Goal: Complete application form: Complete application form

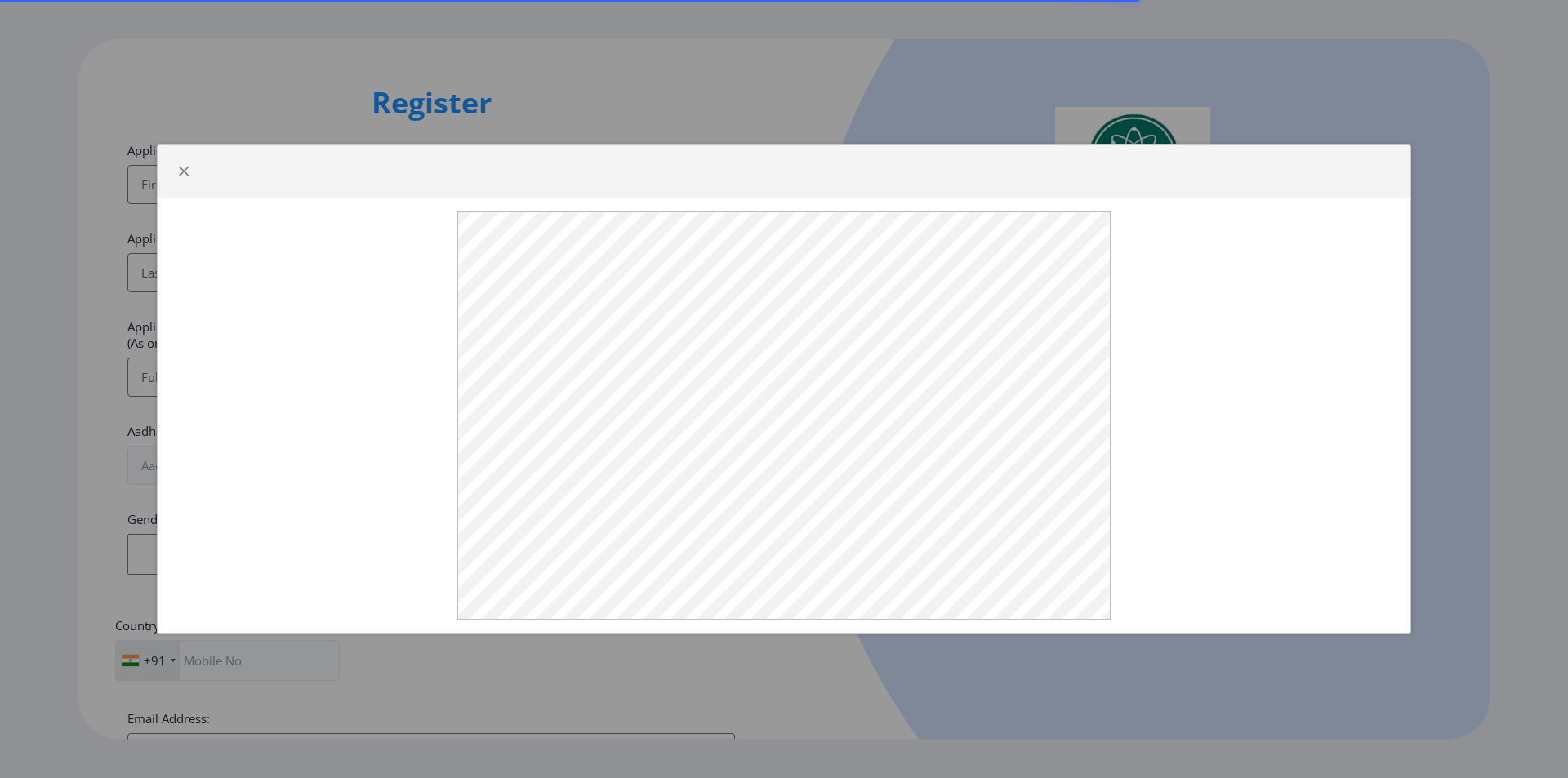
select select
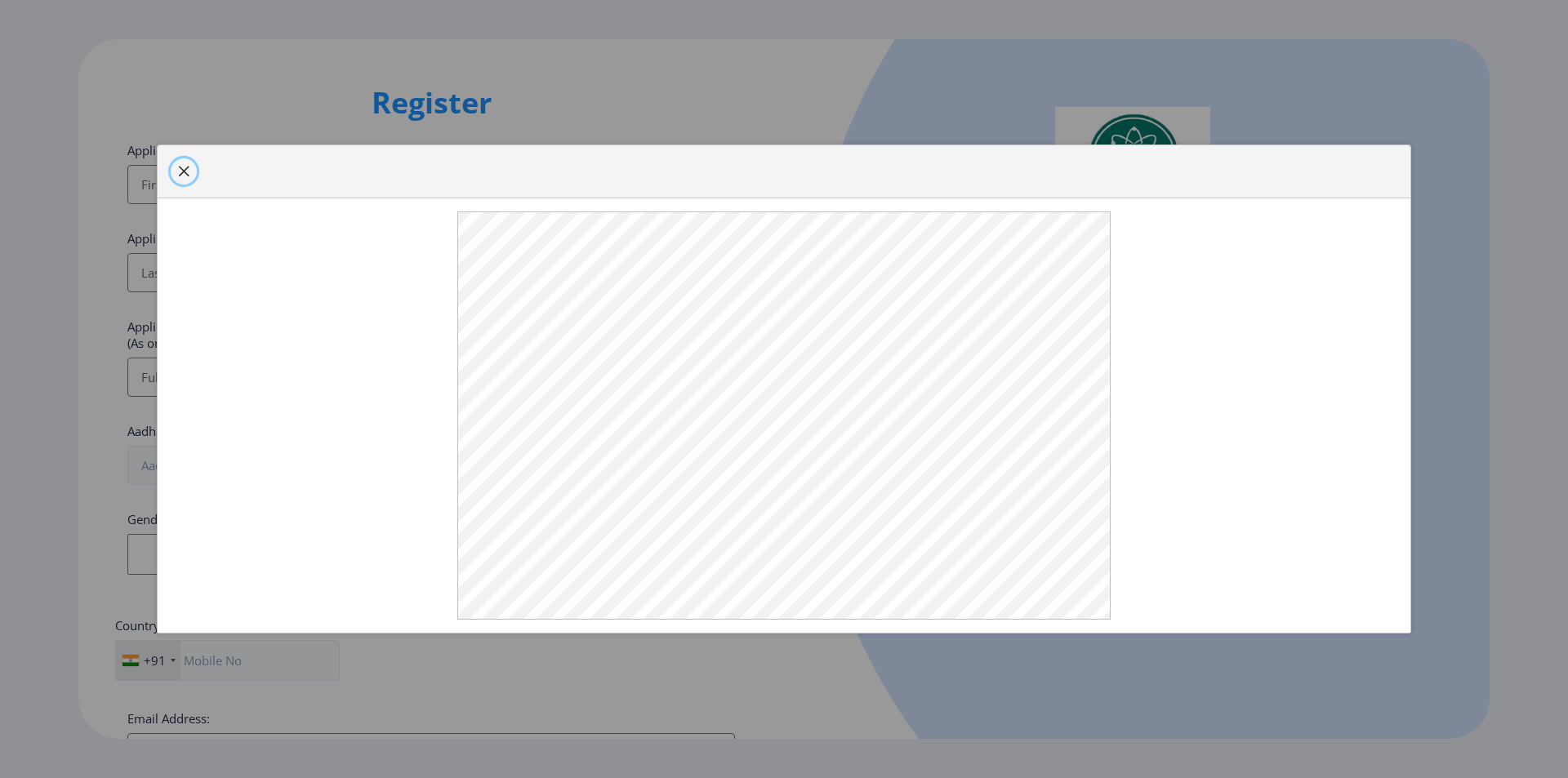
click at [190, 178] on span "button" at bounding box center [184, 172] width 13 height 13
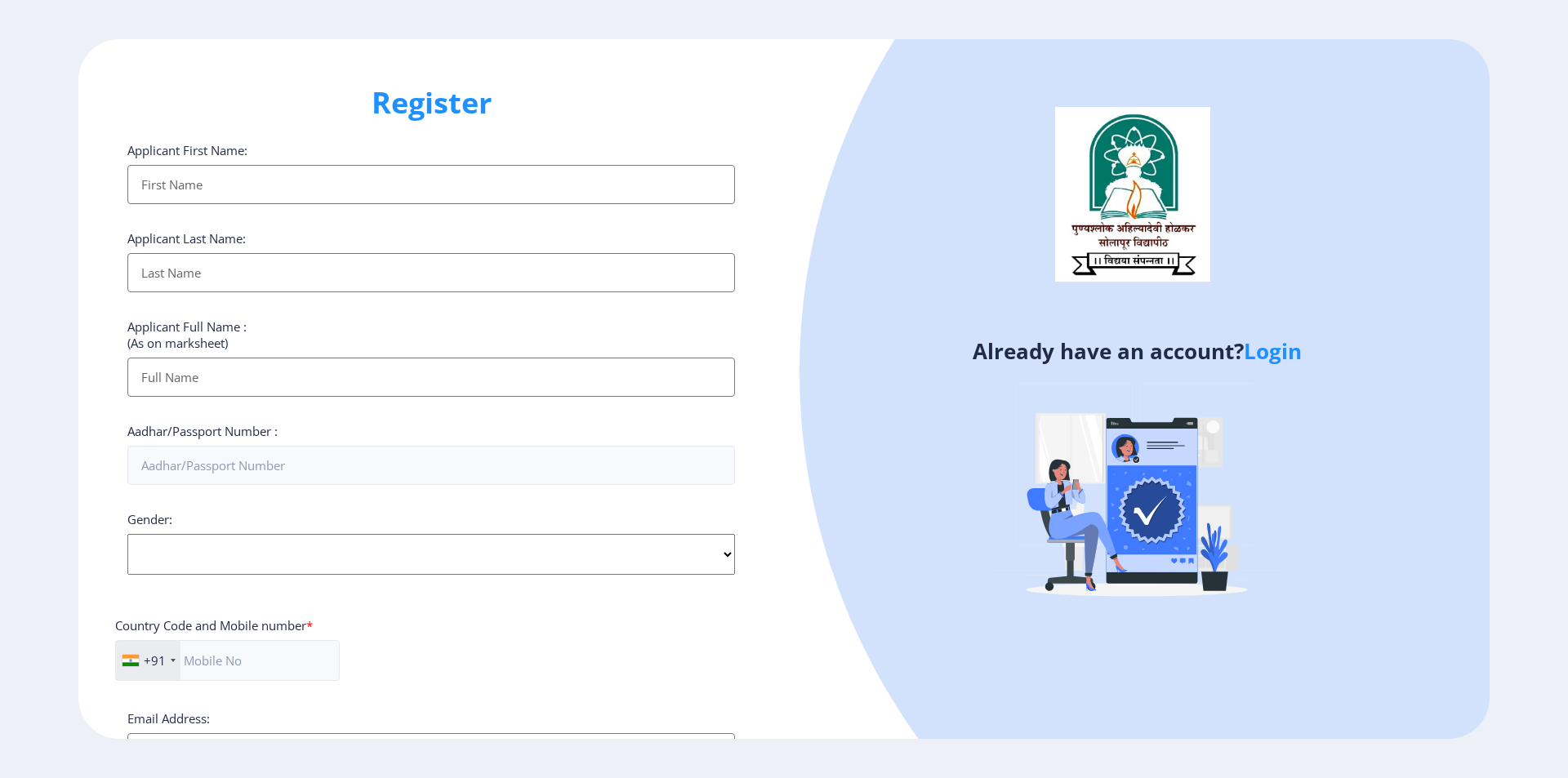
click at [259, 193] on input "Applicant First Name:" at bounding box center [431, 185] width 607 height 39
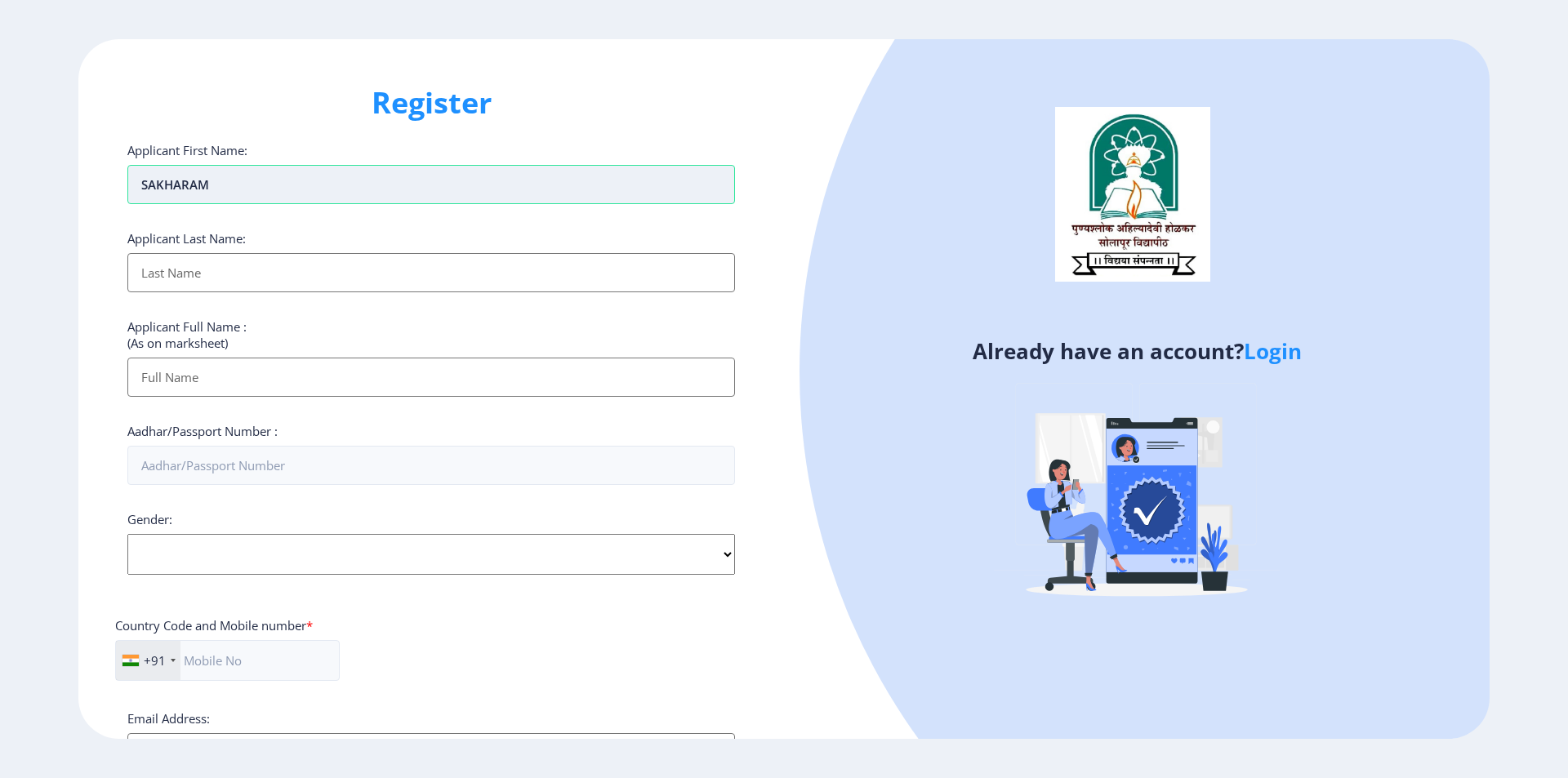
type input "SAKHARAM"
type input "[PERSON_NAME]"
type input "S"
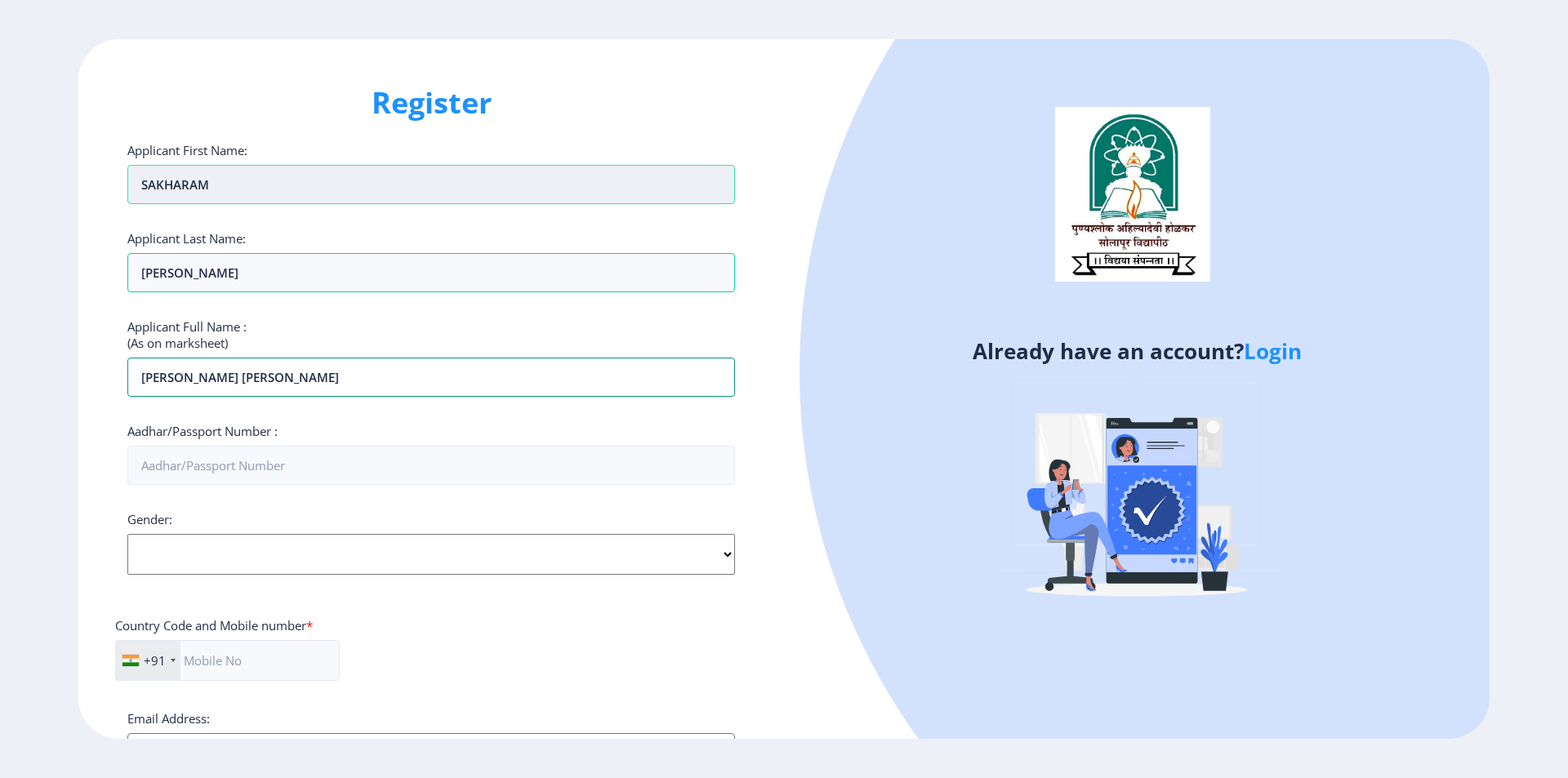
type input "[PERSON_NAME] [PERSON_NAME]"
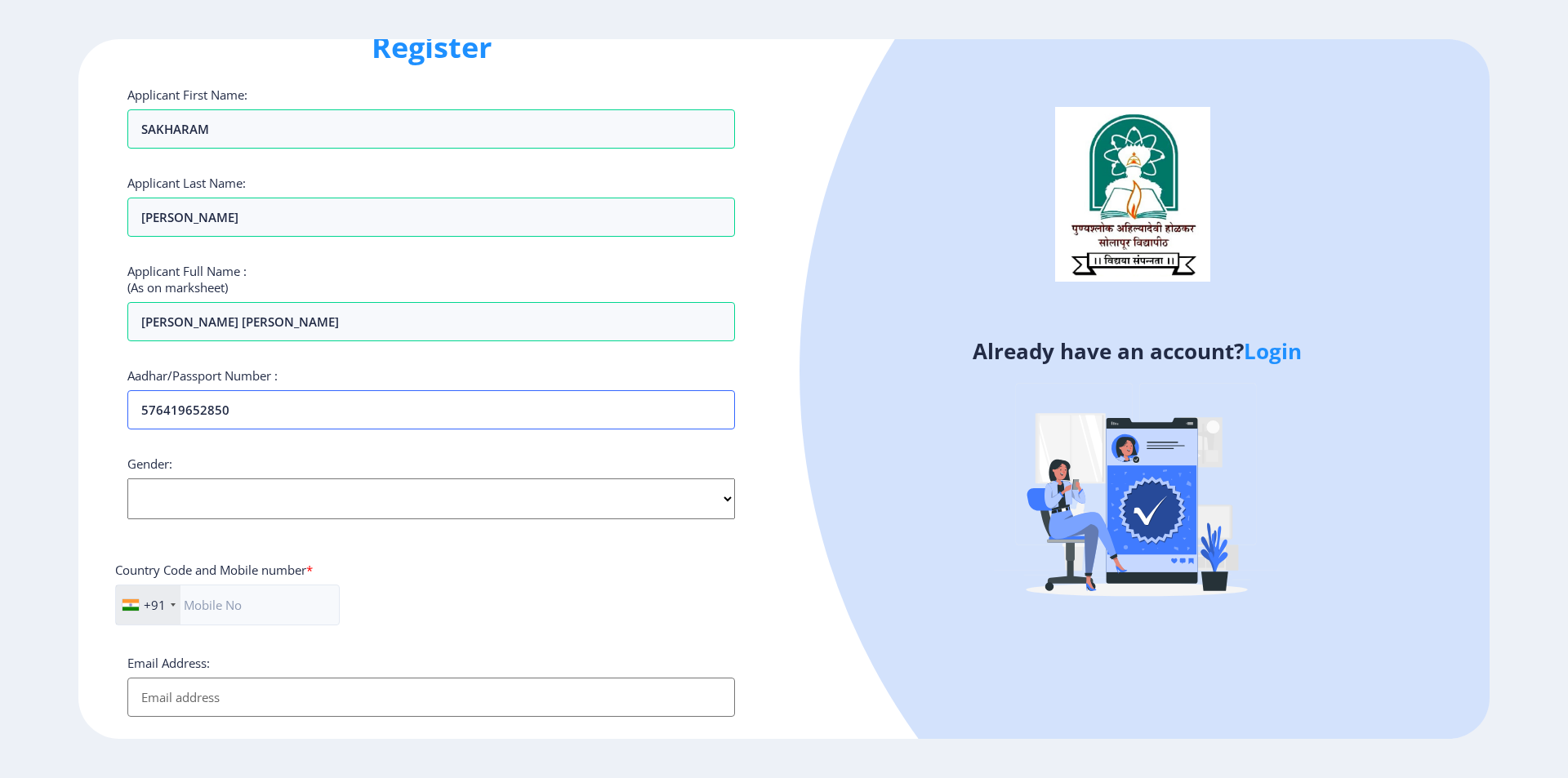
scroll to position [82, 0]
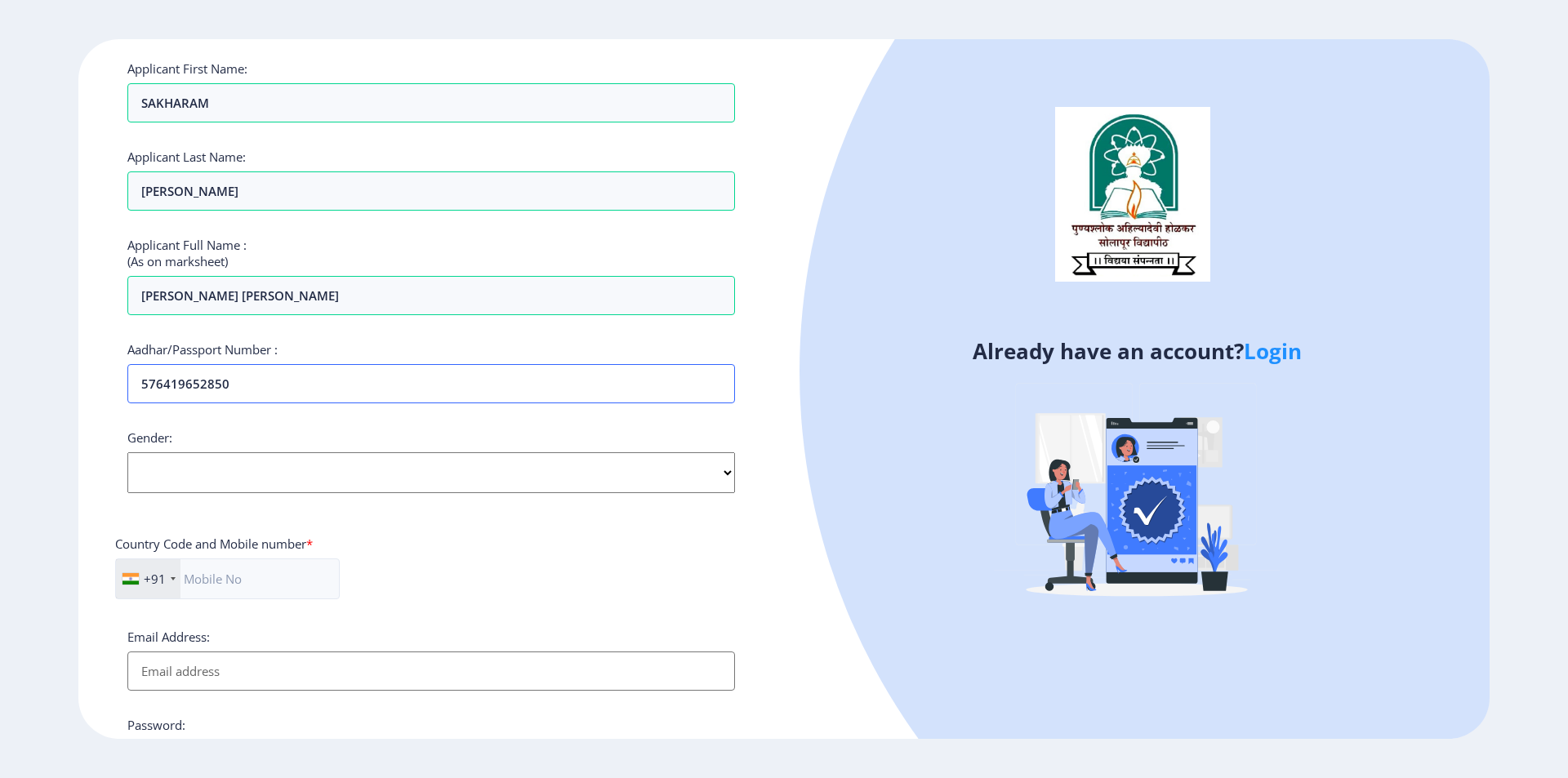
type input "576419652850"
click at [243, 456] on select "Select Gender [DEMOGRAPHIC_DATA] [DEMOGRAPHIC_DATA] Other" at bounding box center [431, 472] width 607 height 40
select select "[DEMOGRAPHIC_DATA]"
click at [128, 452] on select "Select Gender [DEMOGRAPHIC_DATA] [DEMOGRAPHIC_DATA] Other" at bounding box center [431, 472] width 607 height 40
click at [251, 577] on input "text" at bounding box center [227, 578] width 225 height 40
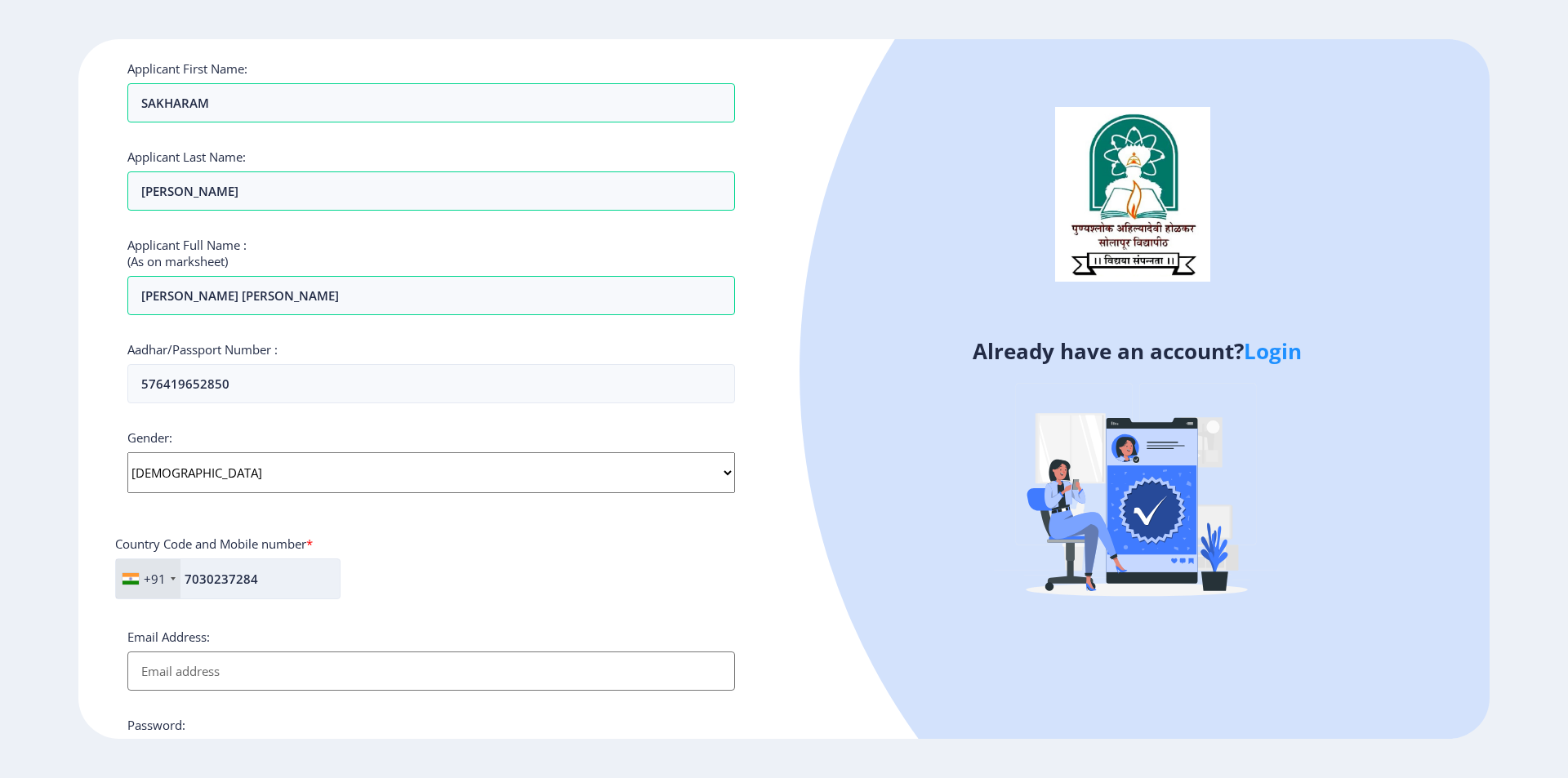
type input "7030237284"
type input "[EMAIL_ADDRESS][DOMAIN_NAME]"
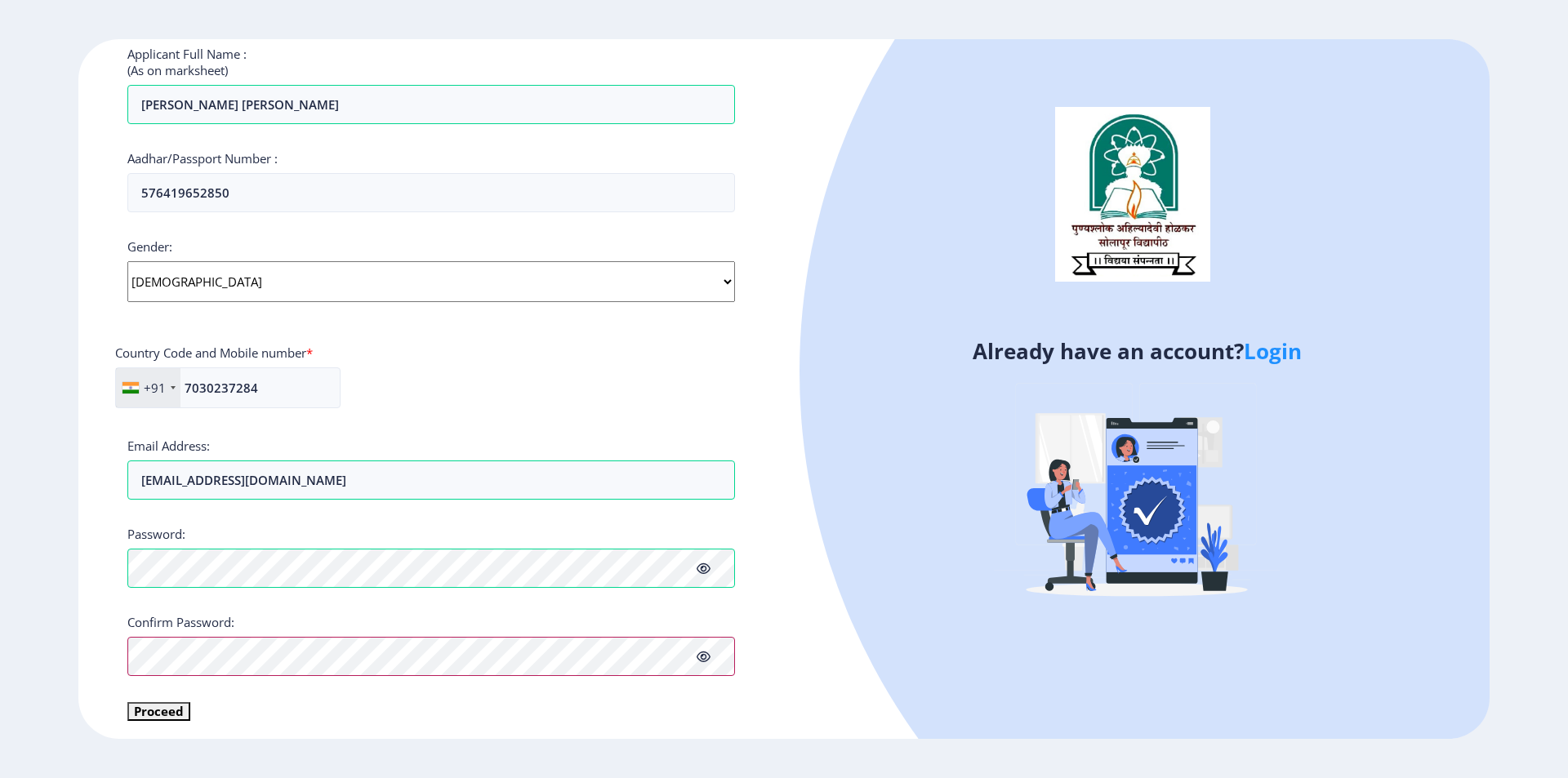
scroll to position [279, 0]
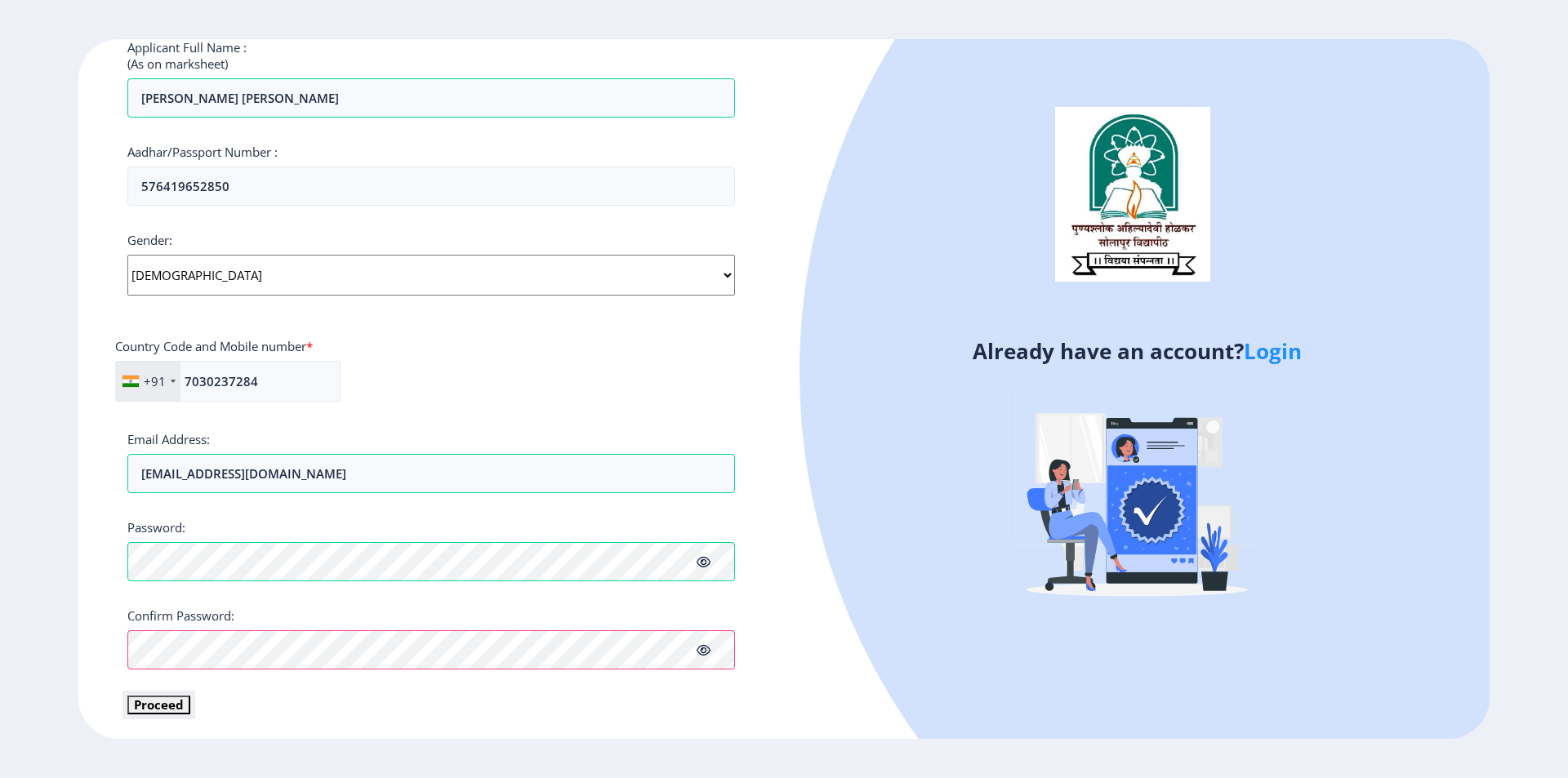
click at [168, 704] on button "Proceed" at bounding box center [159, 705] width 63 height 19
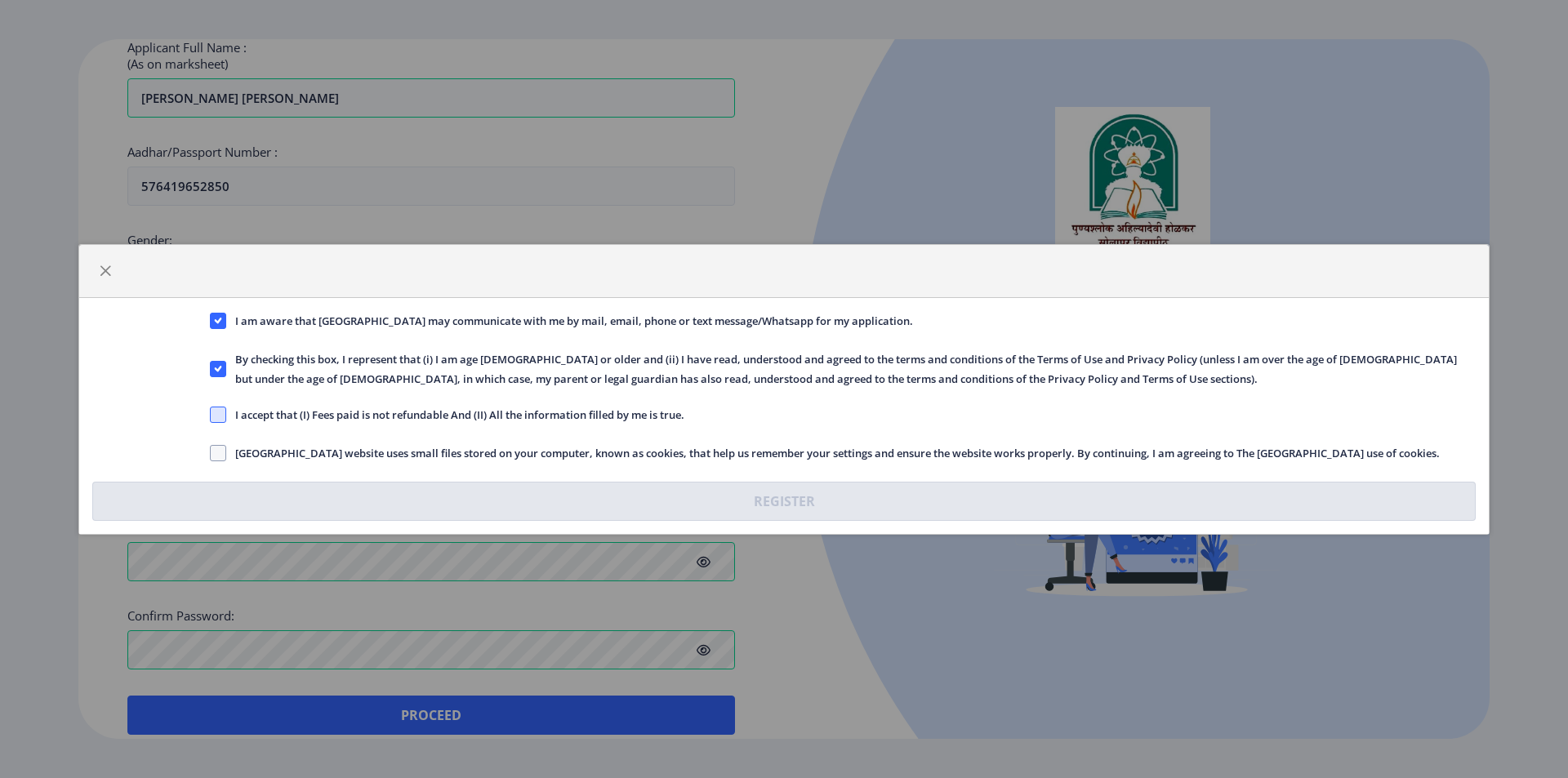
click at [215, 419] on span at bounding box center [217, 414] width 16 height 16
click at [211, 414] on input "I accept that (I) Fees paid is not refundable And (II) All the information fill…" at bounding box center [210, 414] width 1 height 1
checkbox input "true"
click at [219, 451] on span at bounding box center [217, 453] width 16 height 16
click at [211, 452] on input "[GEOGRAPHIC_DATA] website uses small files stored on your computer, known as co…" at bounding box center [210, 452] width 1 height 1
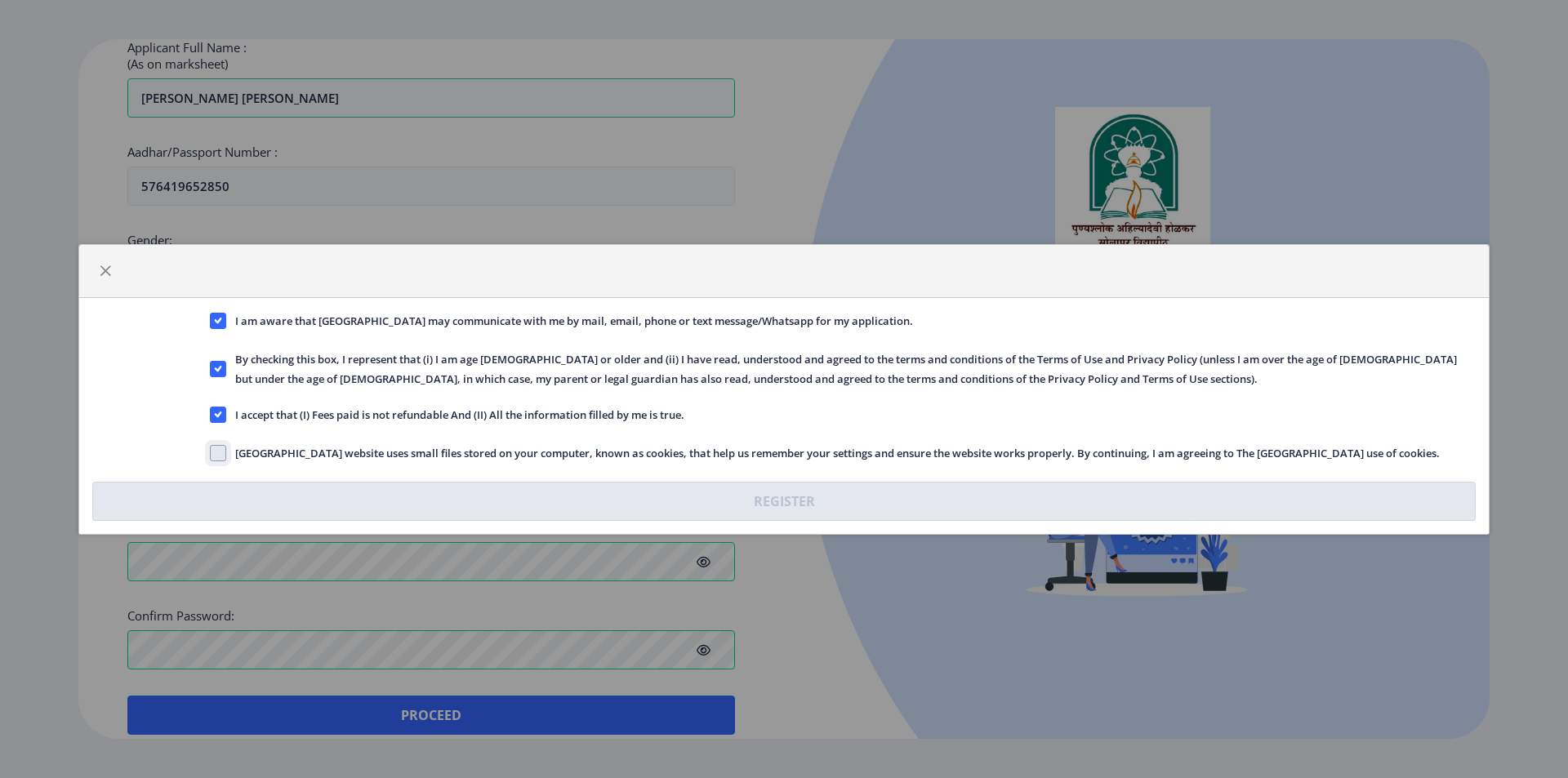
checkbox input "true"
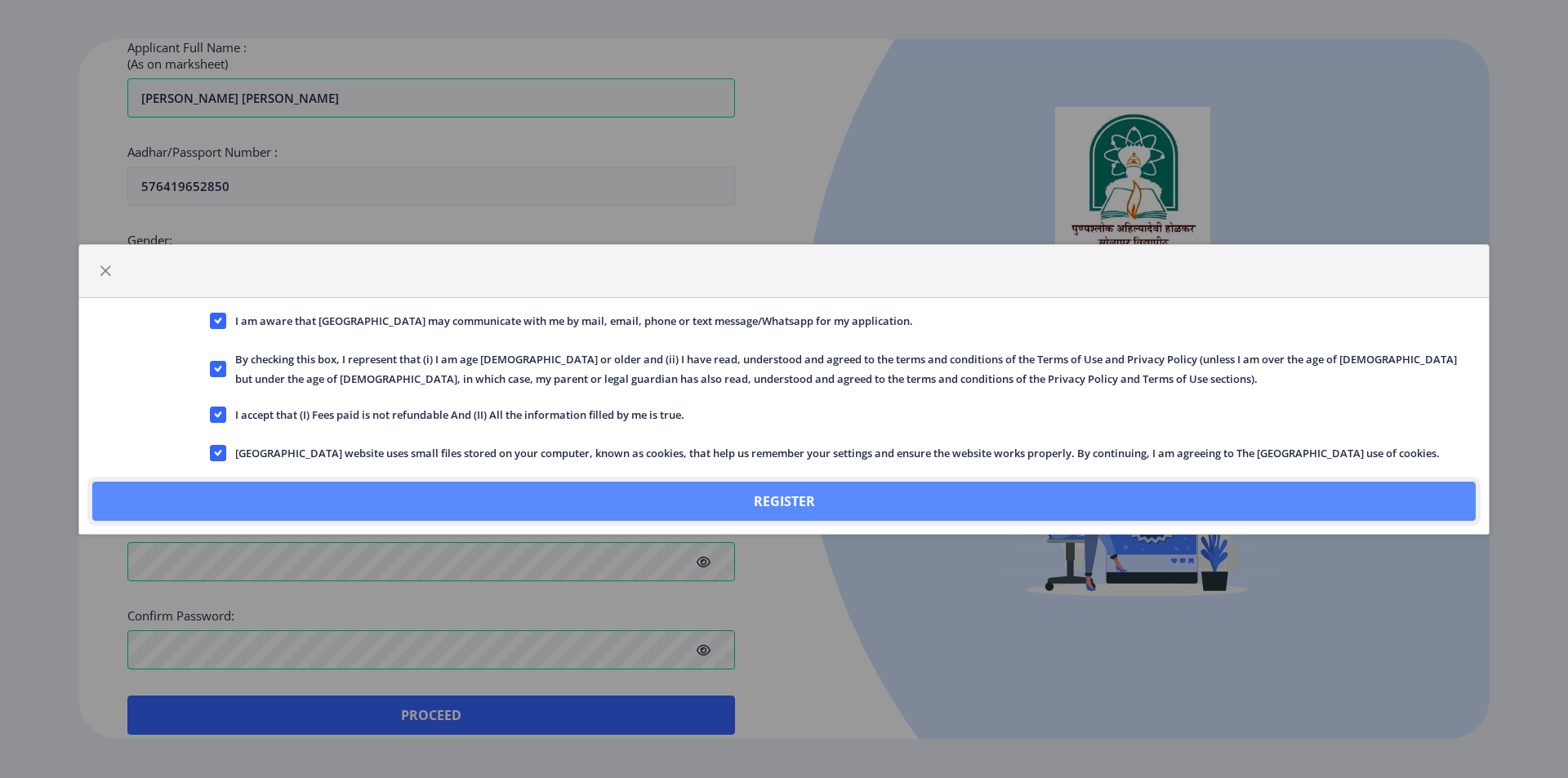
click at [833, 499] on button "Register" at bounding box center [784, 502] width 1384 height 39
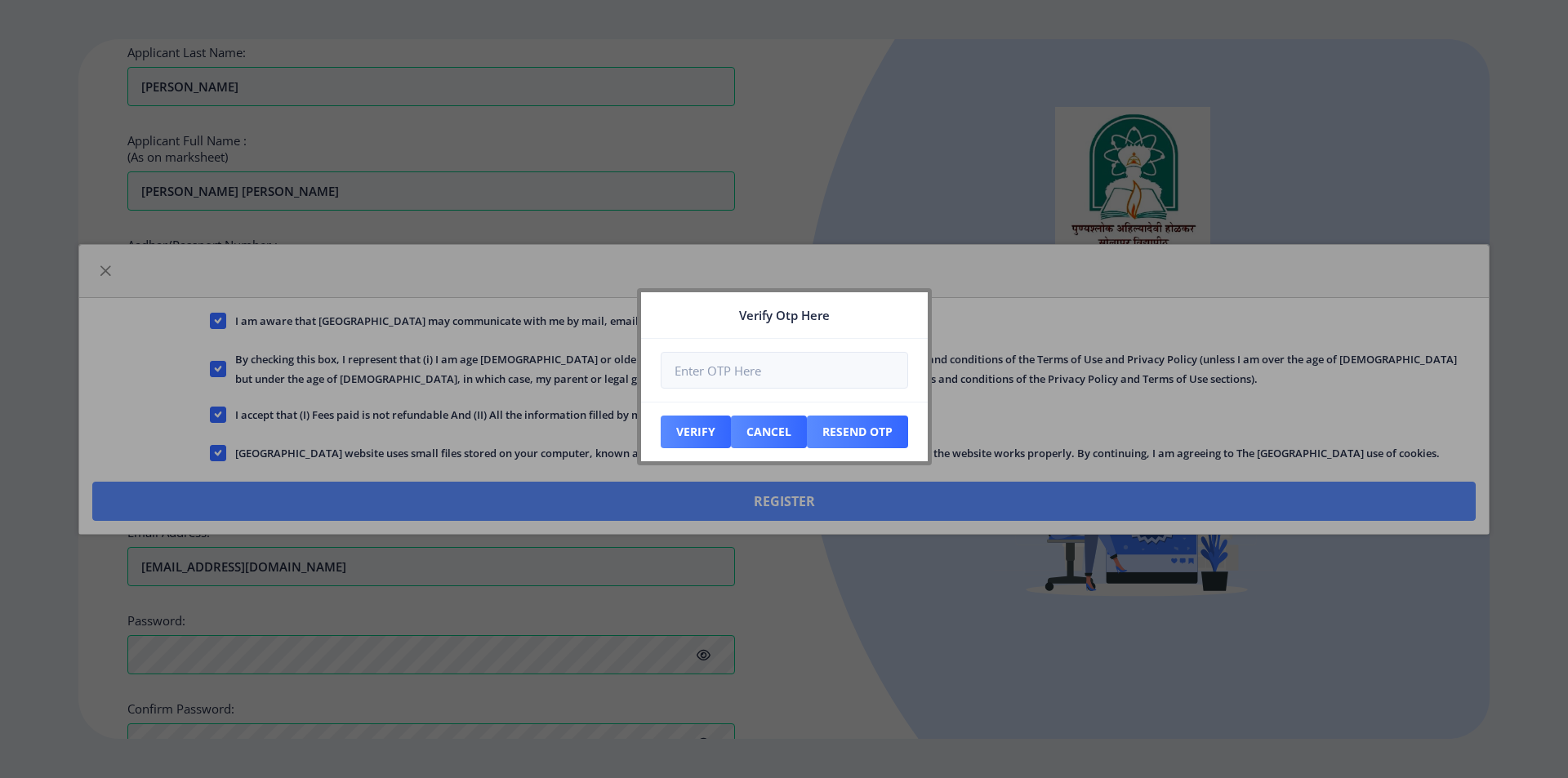
scroll to position [372, 0]
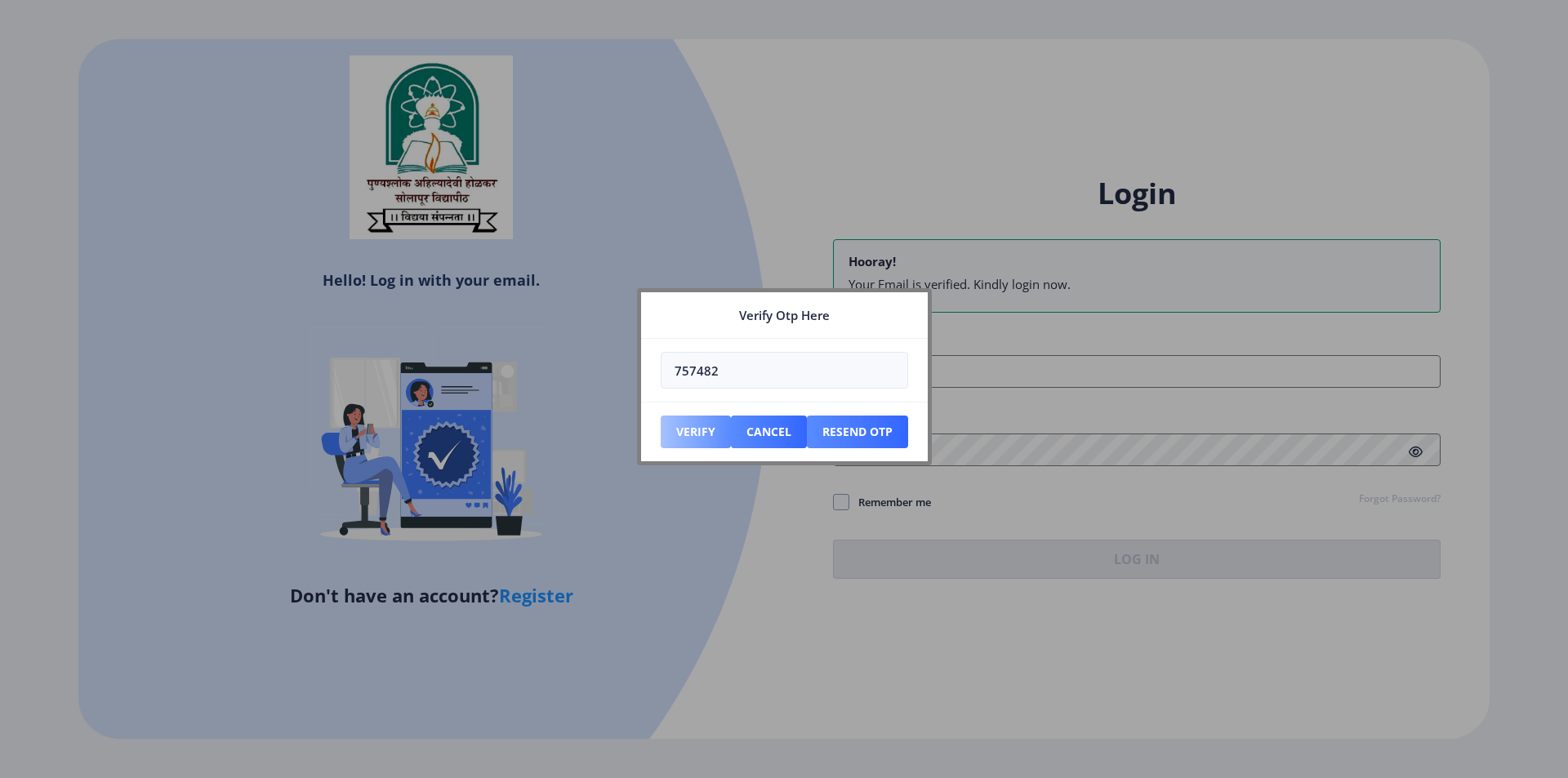
type input "757482"
click at [694, 437] on button "Verify" at bounding box center [696, 431] width 71 height 33
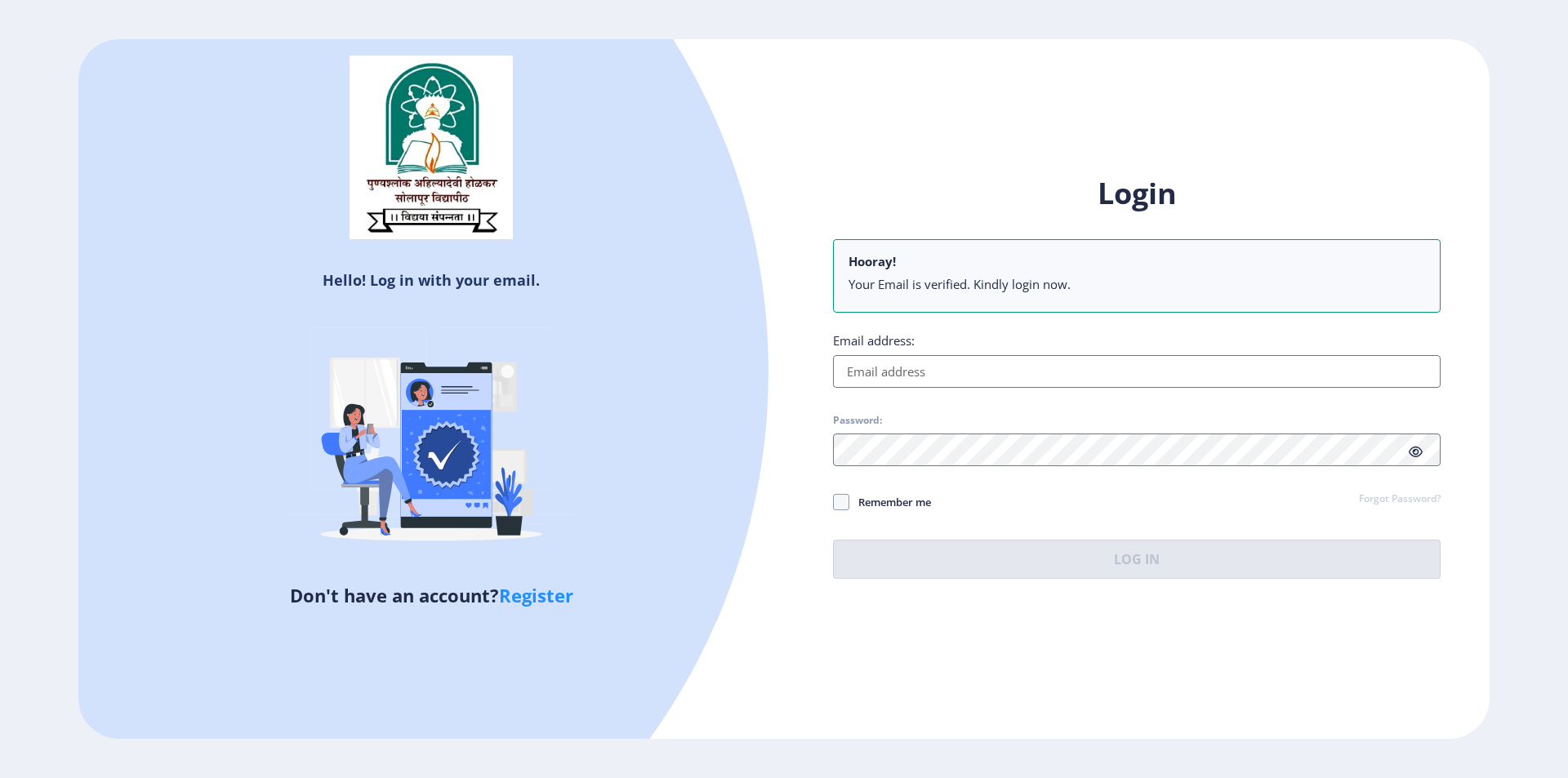
click at [904, 370] on input "Email address:" at bounding box center [1137, 371] width 607 height 33
paste input "[EMAIL_ADDRESS][DOMAIN_NAME]"
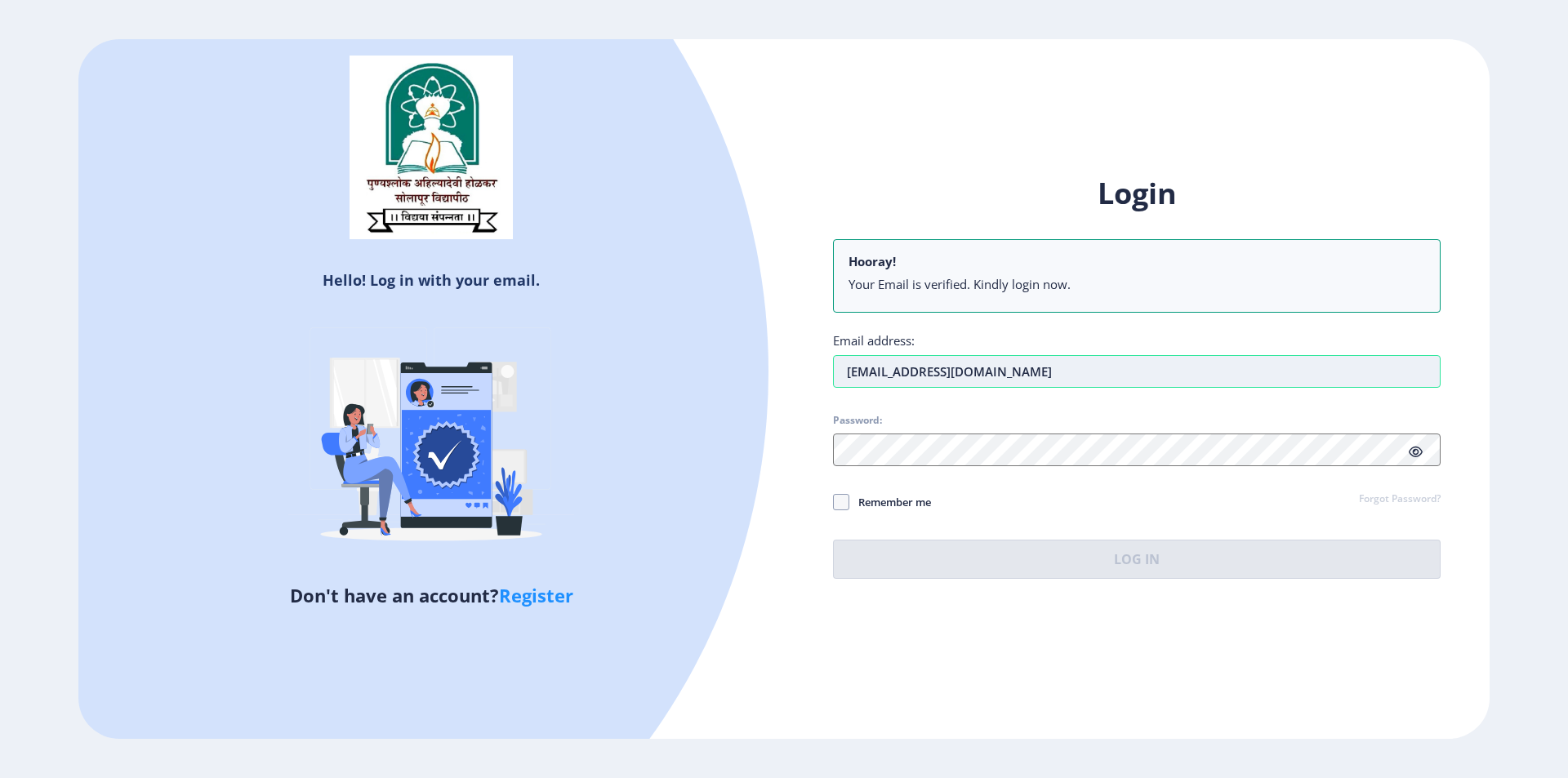
type input "[EMAIL_ADDRESS][DOMAIN_NAME]"
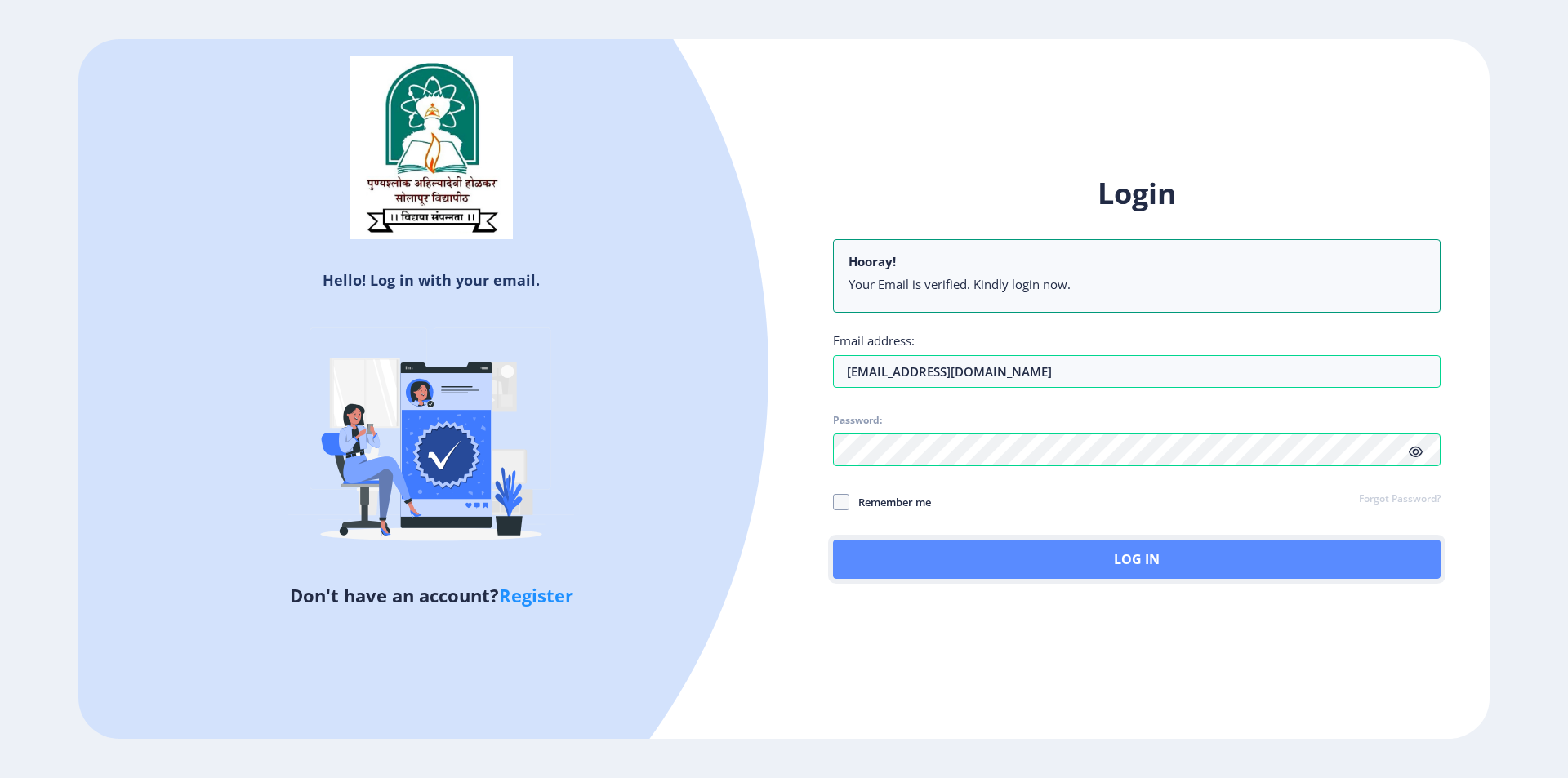
click at [1027, 564] on button "Log In" at bounding box center [1137, 559] width 607 height 39
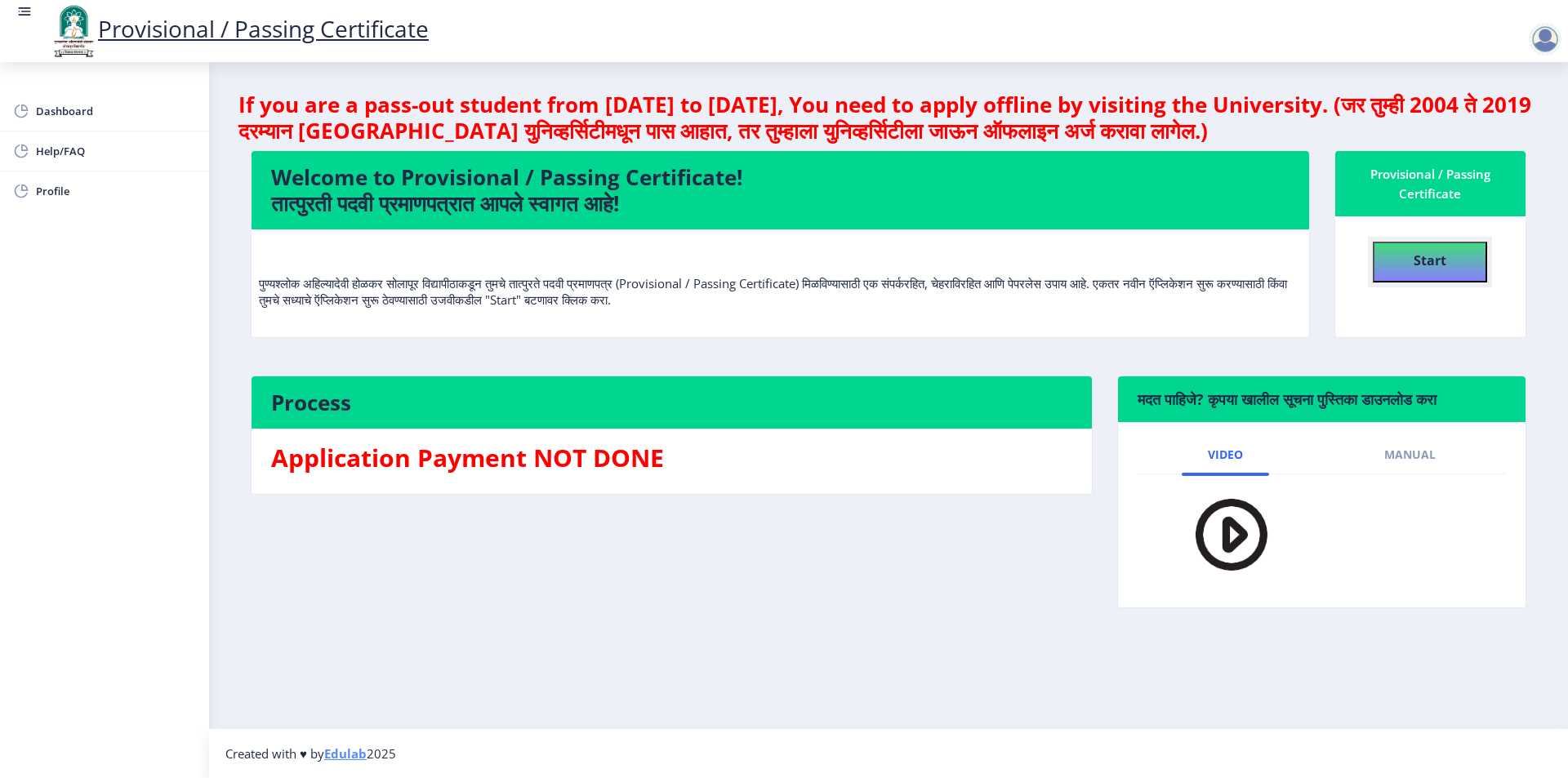
click at [1435, 265] on b "Start" at bounding box center [1430, 260] width 33 height 18
select select
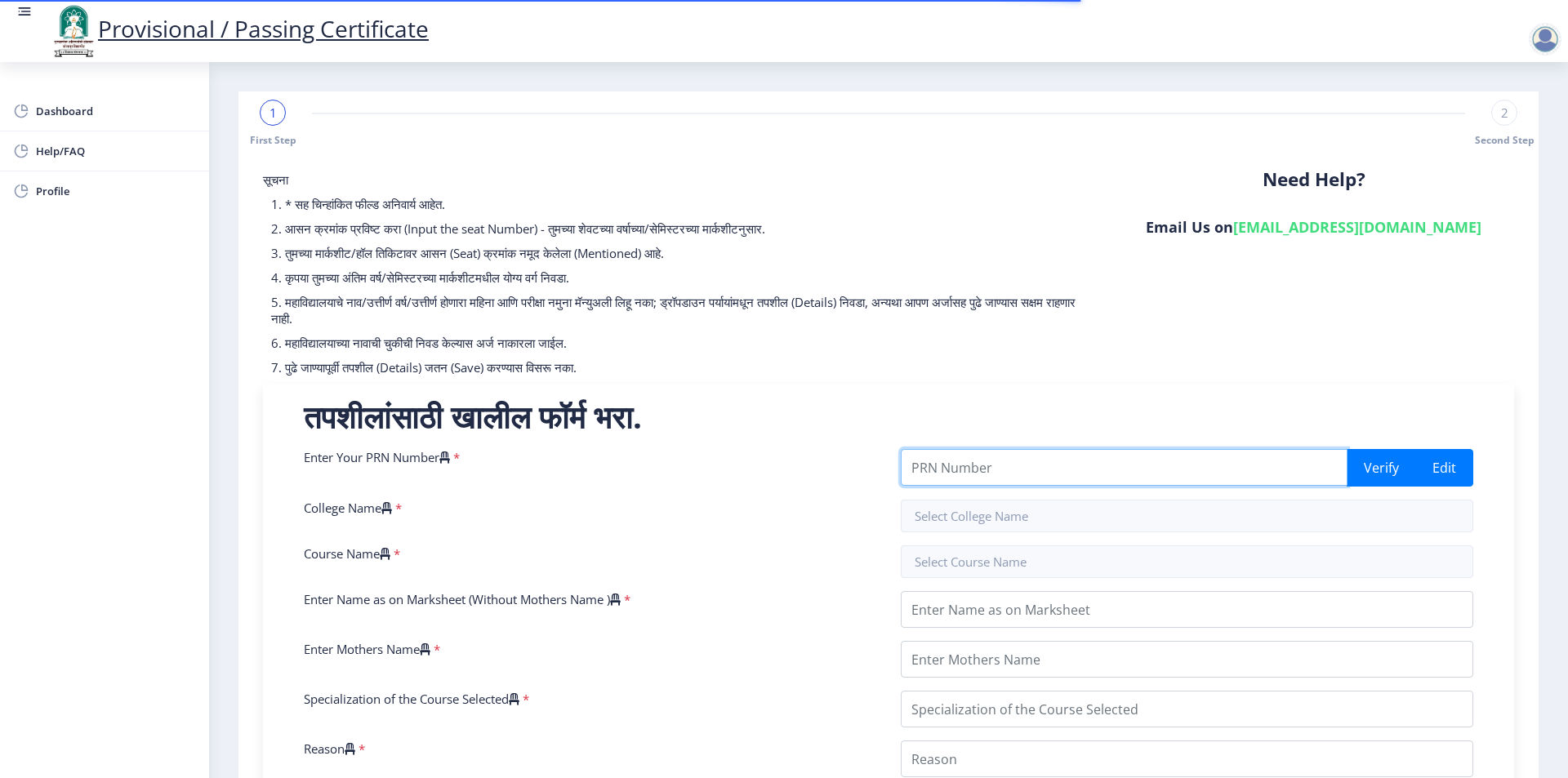
click at [970, 472] on input "Enter Your PRN Number" at bounding box center [1123, 467] width 447 height 37
type input "2010032500315845"
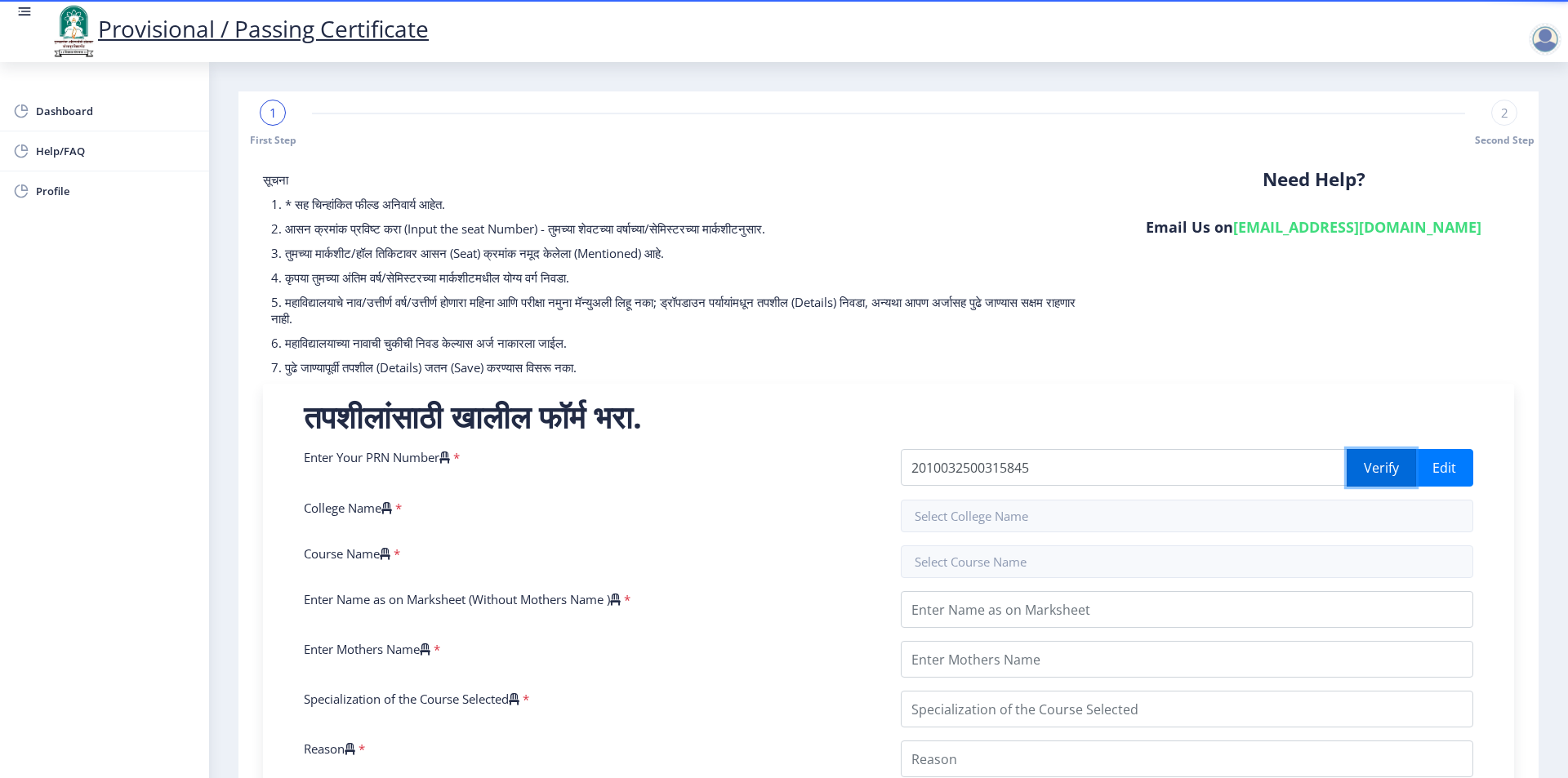
click at [1369, 465] on button "Verify" at bounding box center [1382, 468] width 70 height 38
click at [1379, 471] on button "Verify" at bounding box center [1382, 468] width 70 height 38
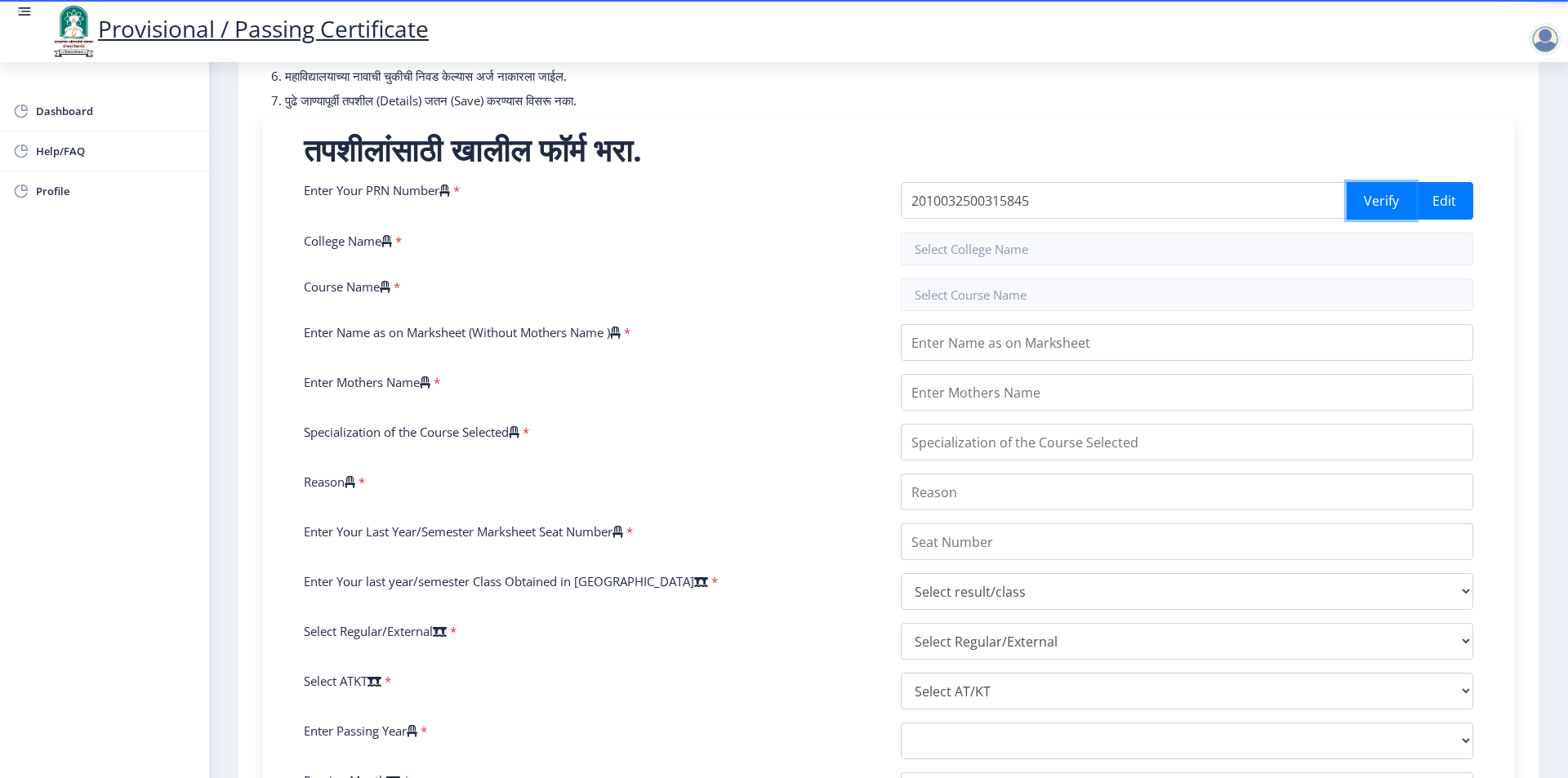
scroll to position [245, 0]
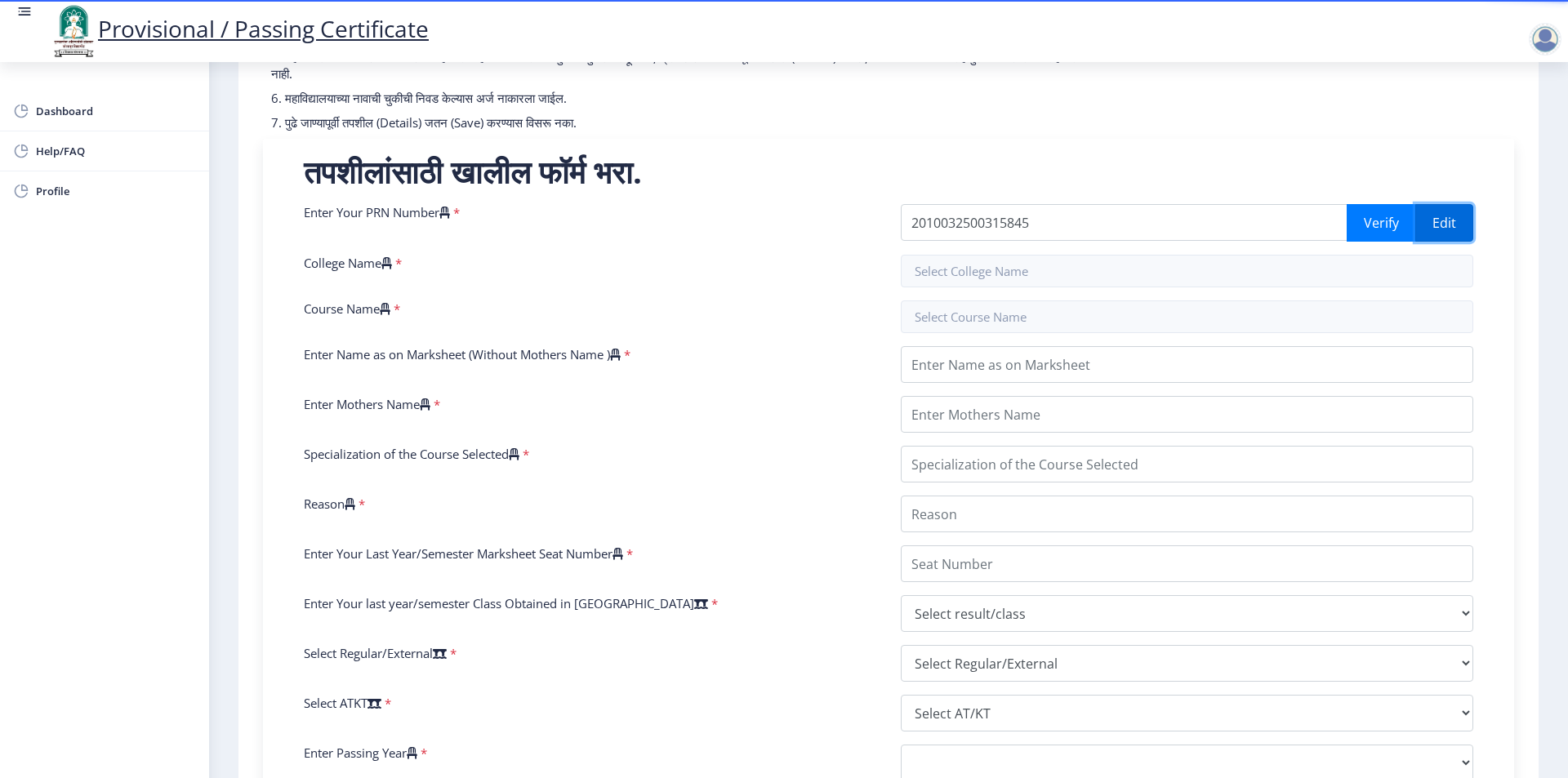
click at [1449, 223] on button "Edit" at bounding box center [1445, 223] width 58 height 38
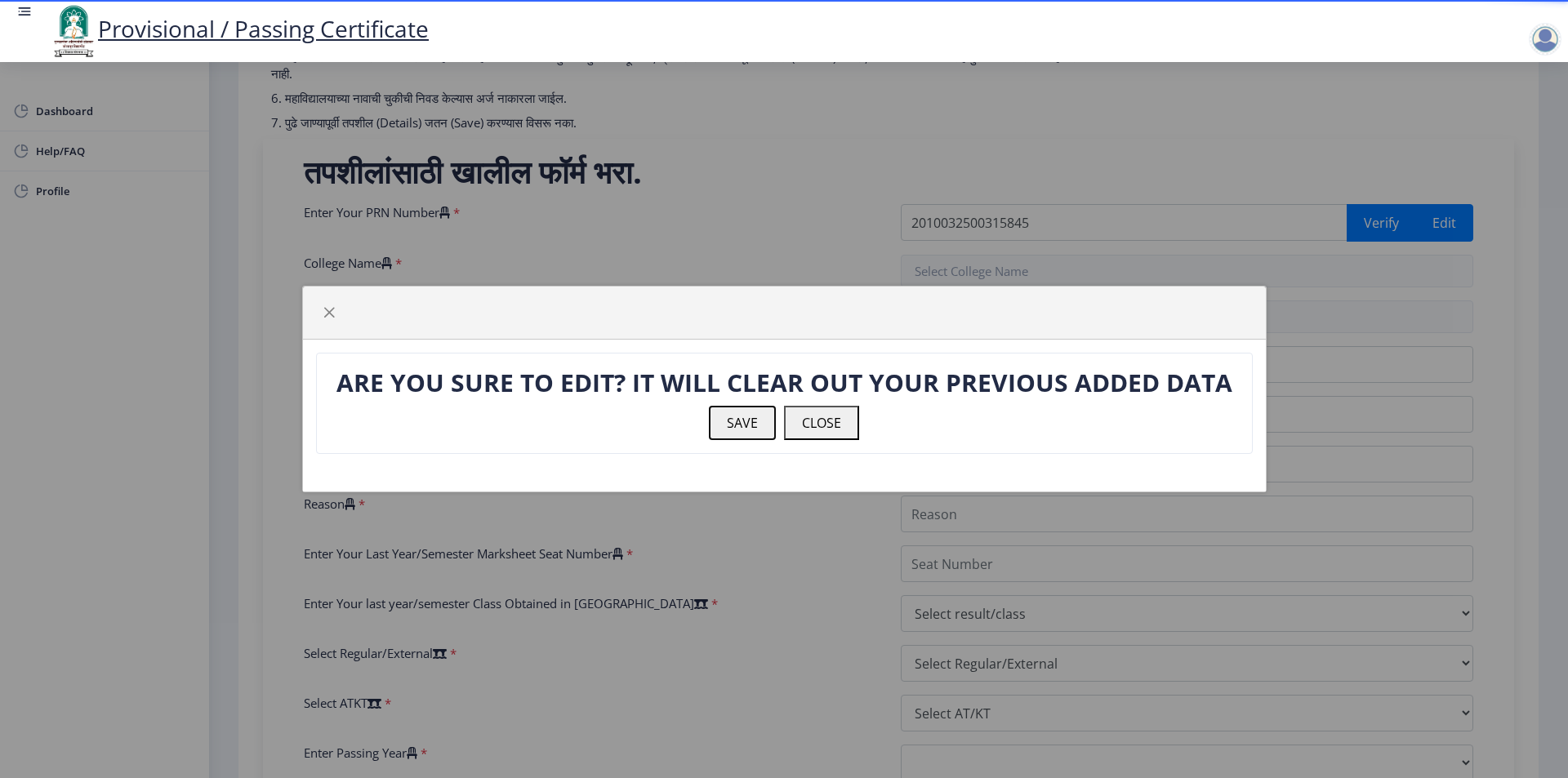
click at [749, 424] on button "SAVE" at bounding box center [742, 423] width 67 height 34
click at [756, 419] on button "SAVE" at bounding box center [742, 423] width 67 height 34
drag, startPoint x: 756, startPoint y: 419, endPoint x: 763, endPoint y: 411, distance: 10.6
click at [757, 416] on button "SAVE" at bounding box center [742, 423] width 67 height 34
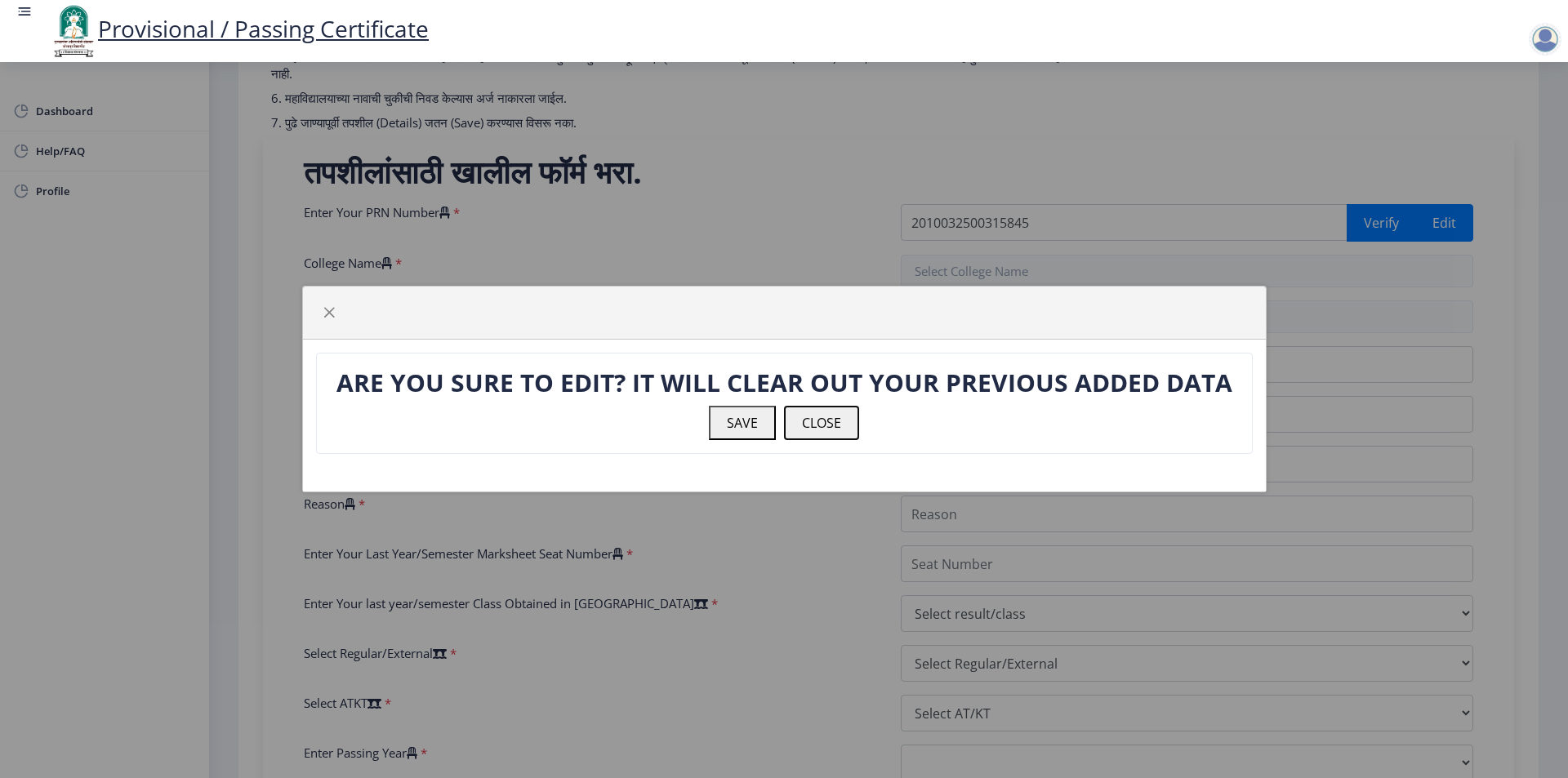
click at [832, 422] on button "CLOSE" at bounding box center [822, 423] width 75 height 34
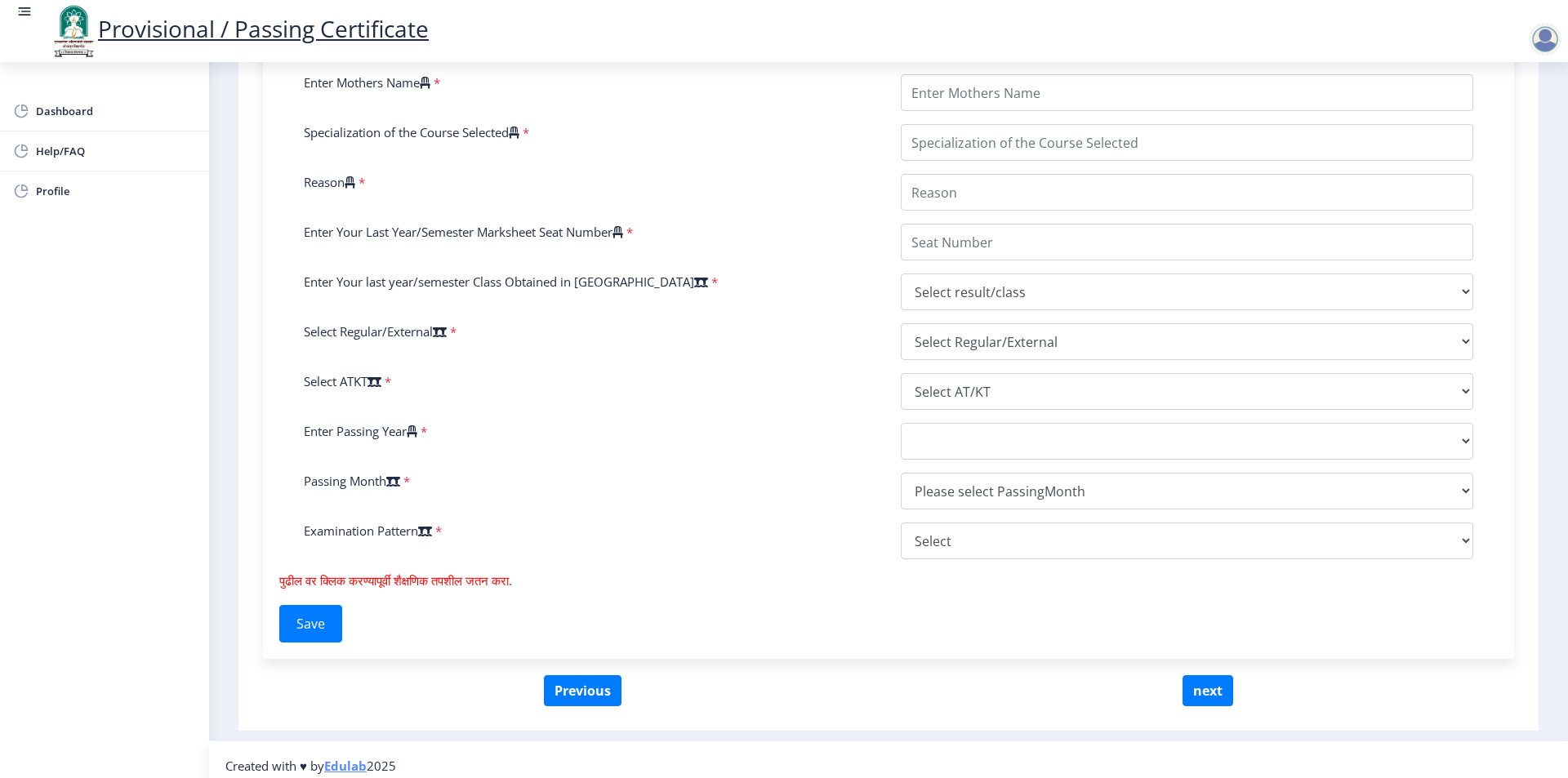
scroll to position [571, 0]
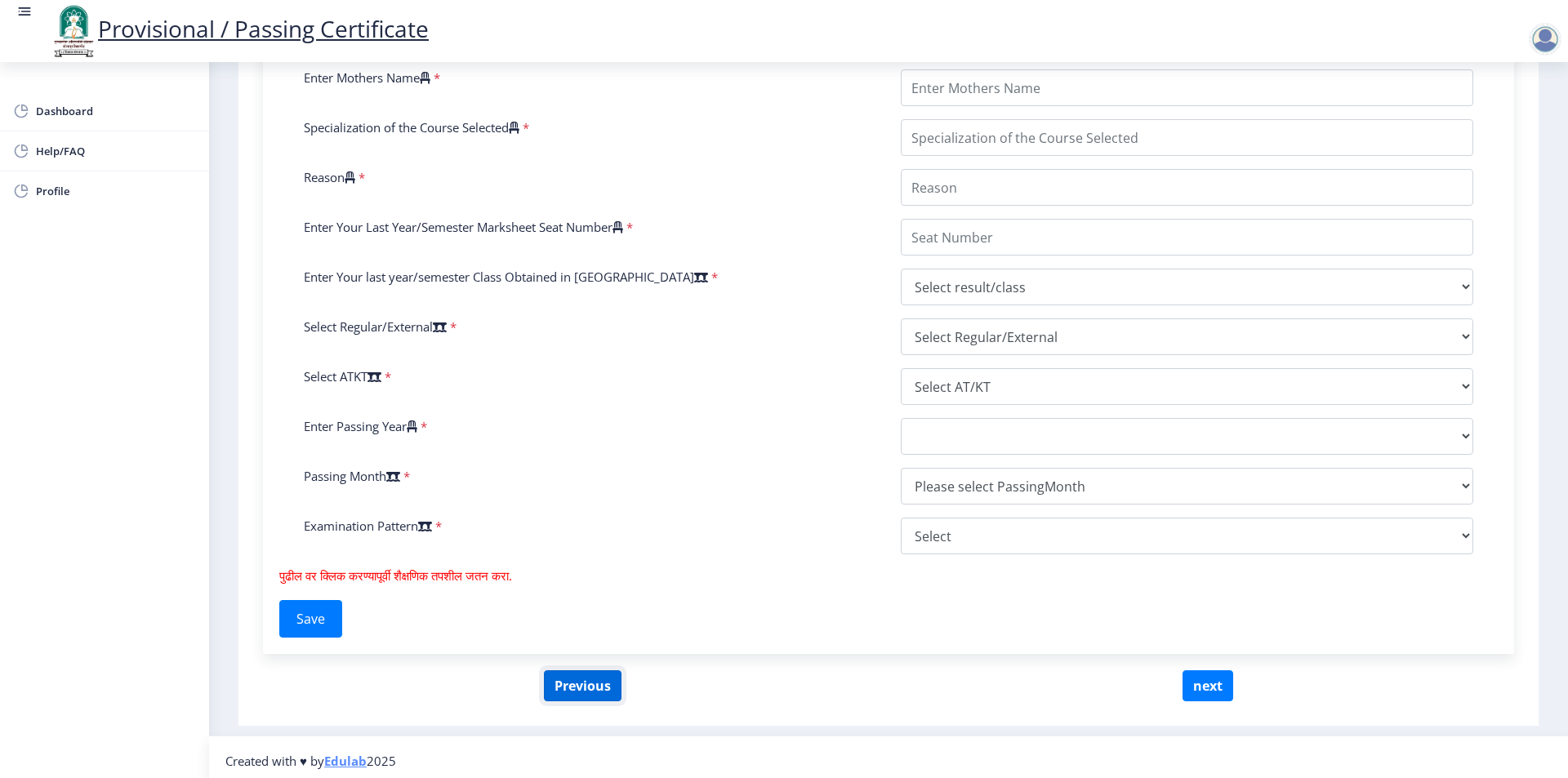
click at [595, 688] on button "Previous" at bounding box center [583, 685] width 78 height 31
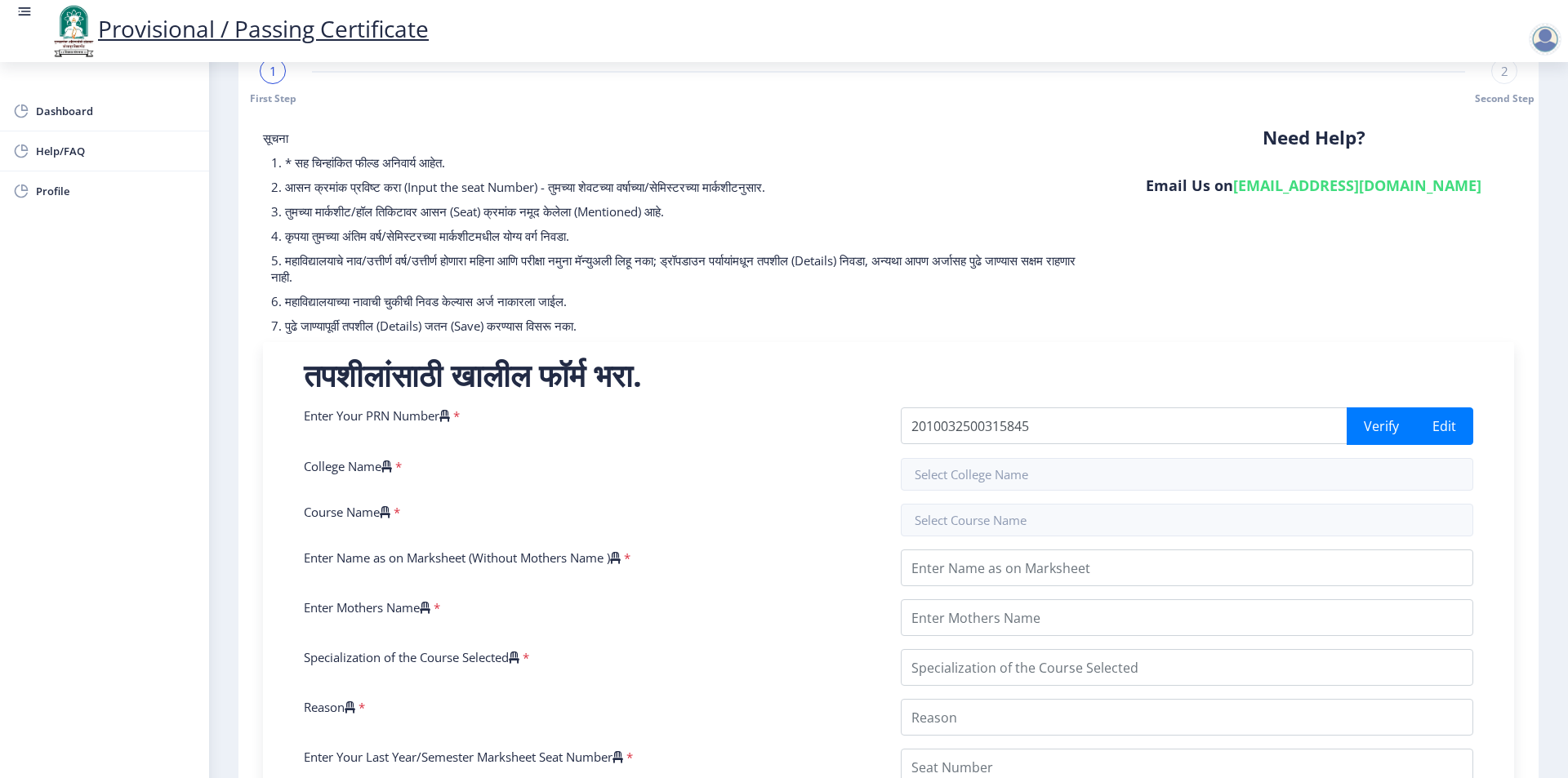
scroll to position [82, 0]
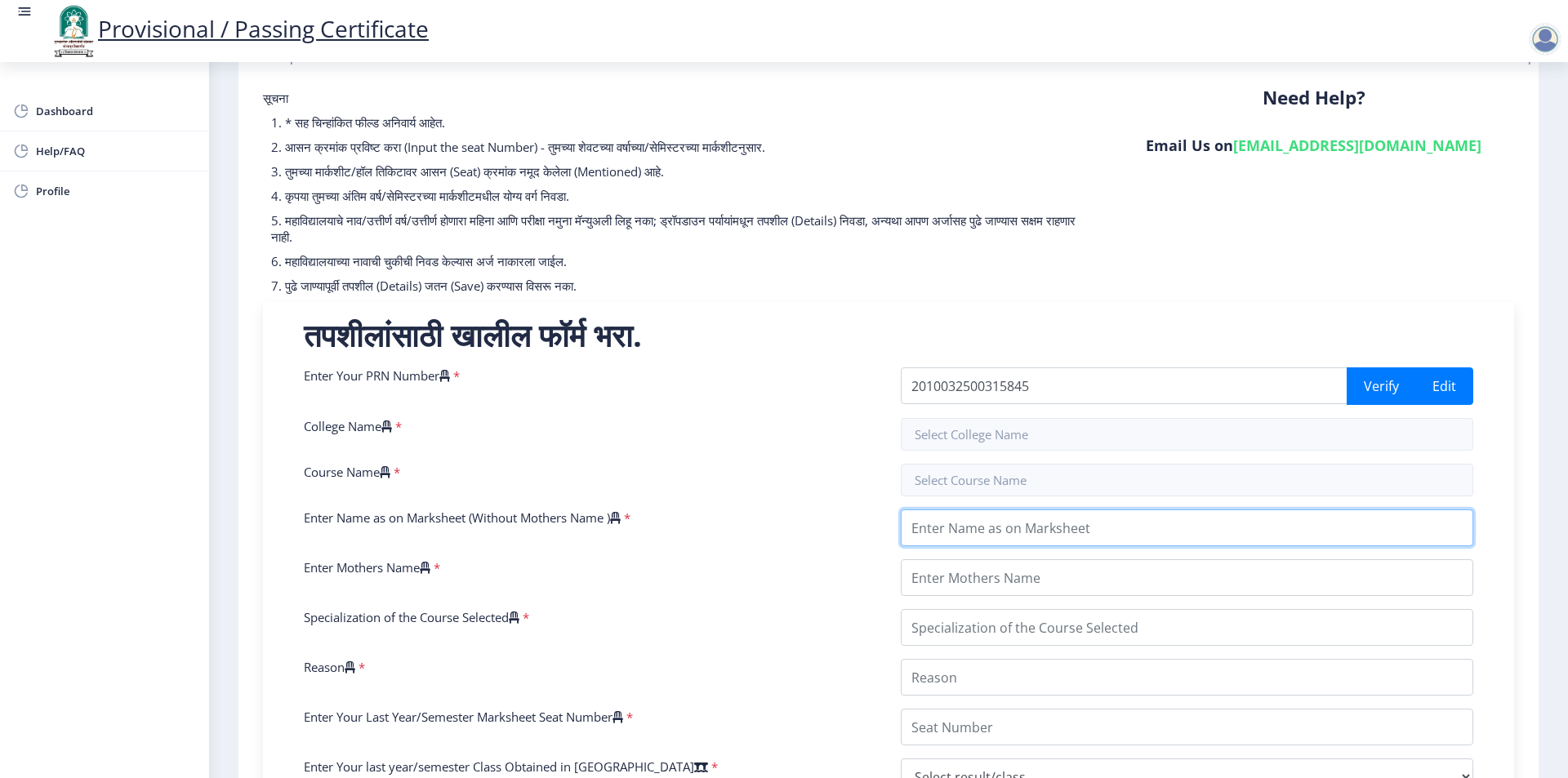
click at [955, 522] on input "Enter Name as on Marksheet (Without Mothers Name )" at bounding box center [1186, 527] width 572 height 37
type input "[PERSON_NAME] [PERSON_NAME]"
type input "JANABAI"
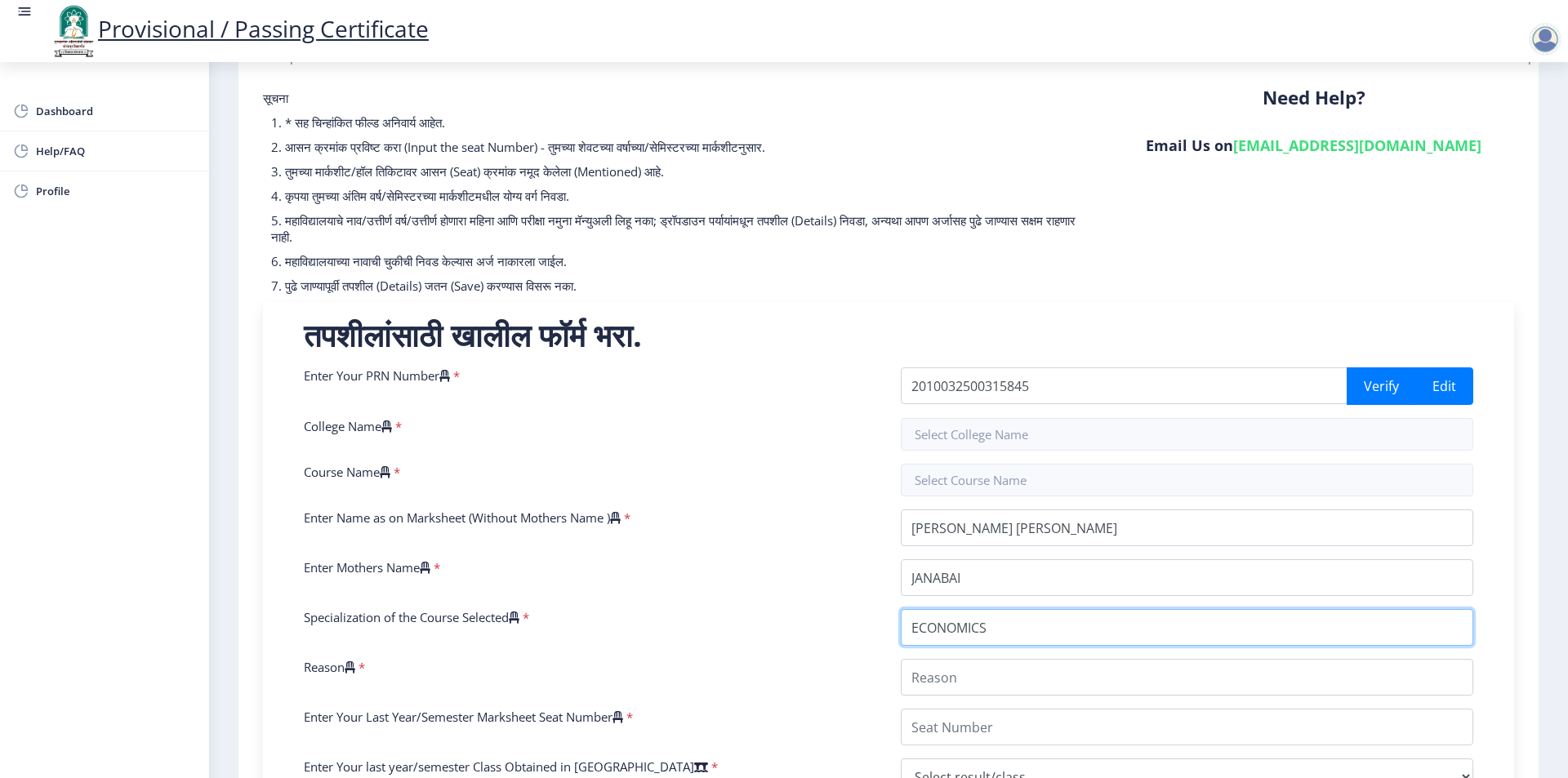
type input "ECONOMICS"
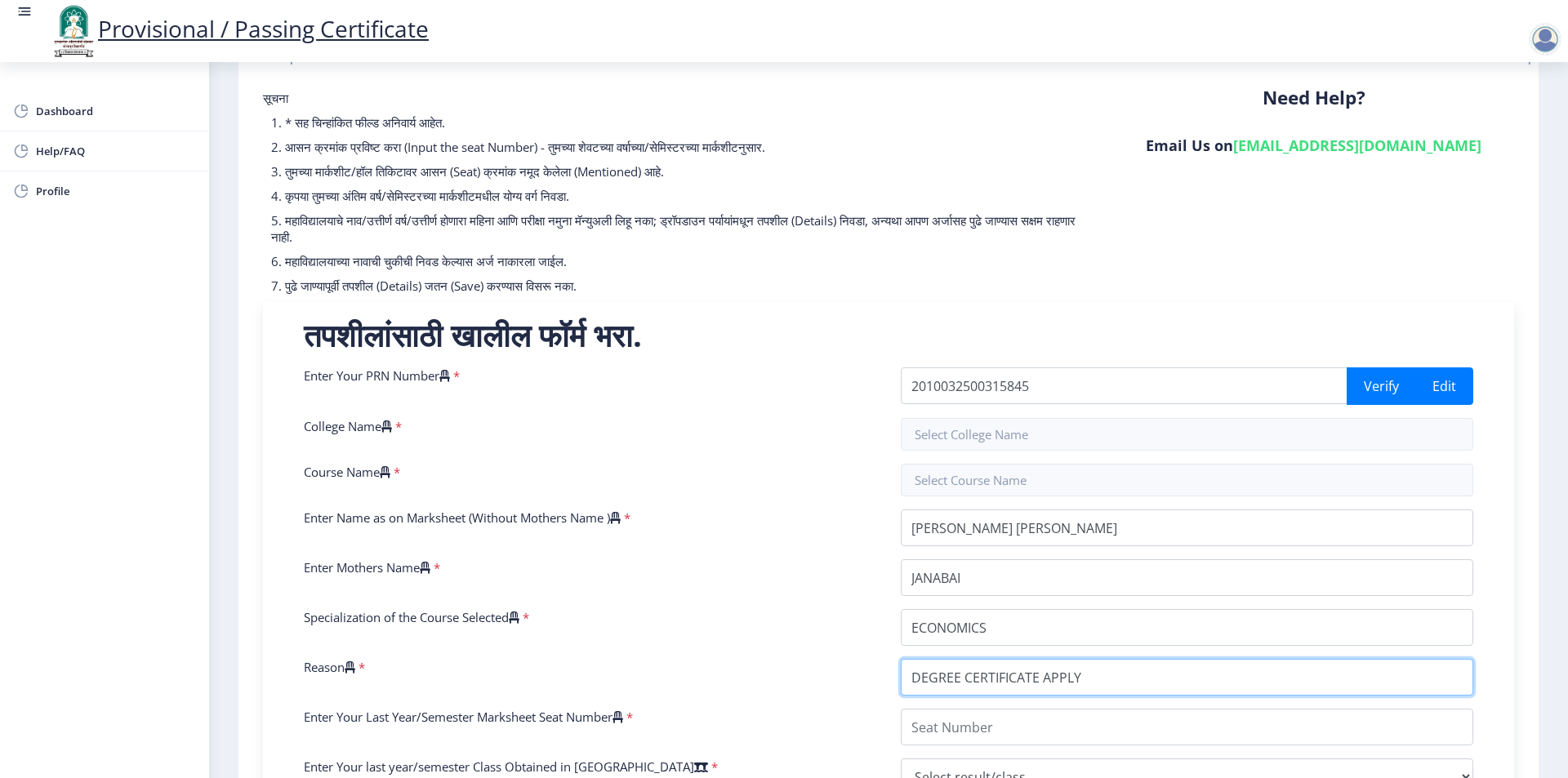
type input "DEGREE CERTIFICATE APPLY"
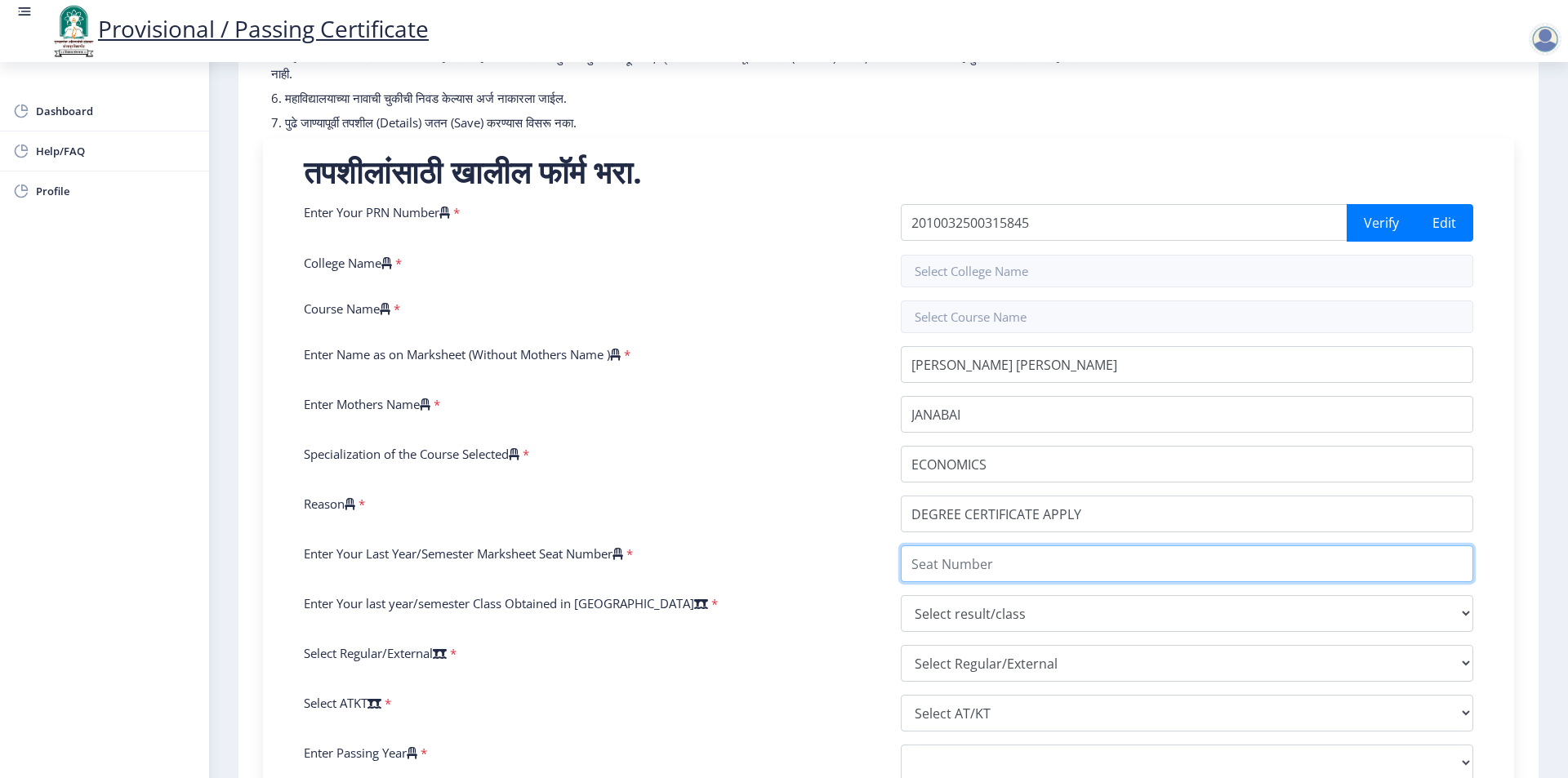
scroll to position [327, 0]
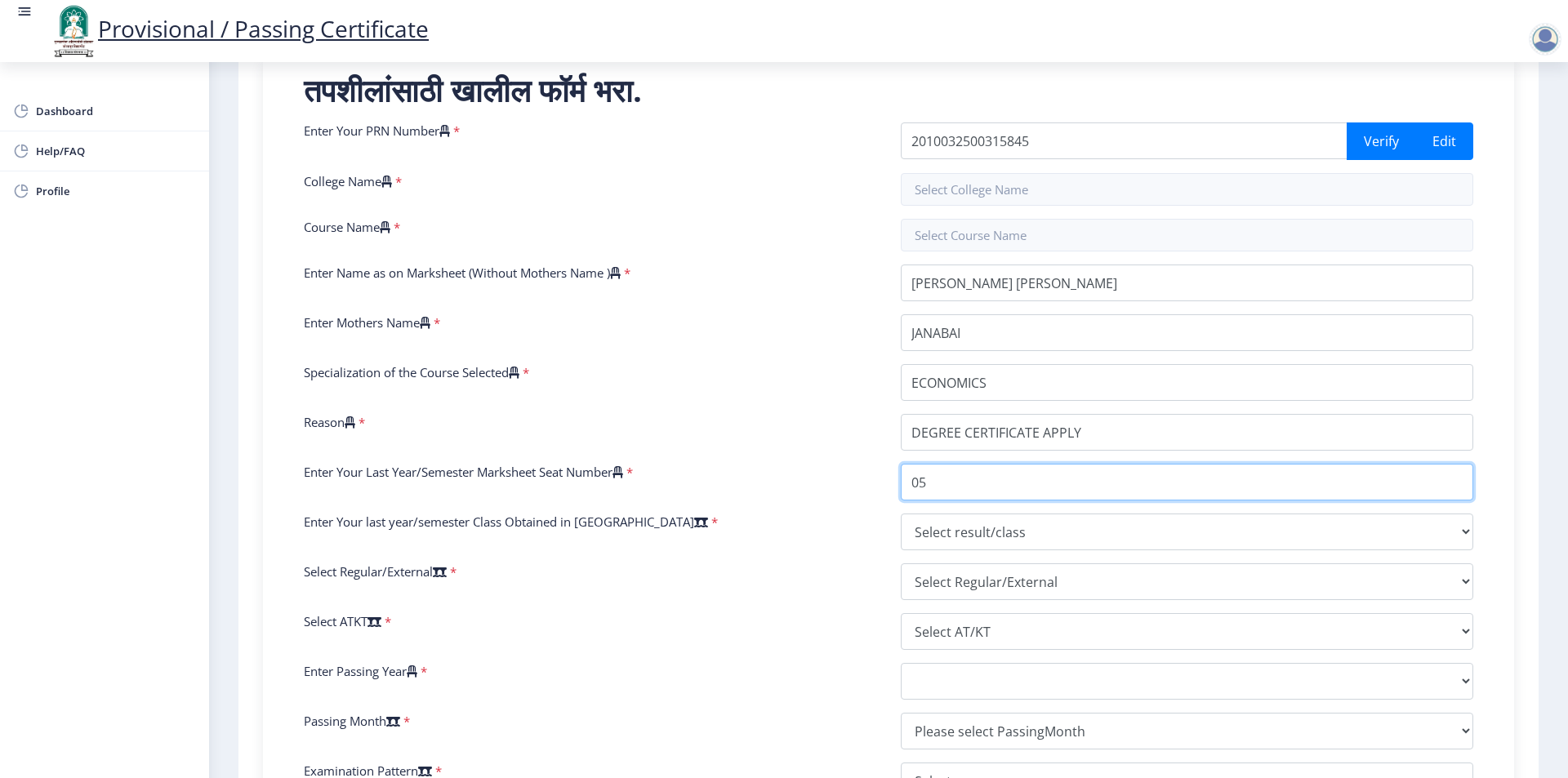
type input "0"
type input "046295"
click at [963, 534] on select "Select result/class DISTINCTION FIRST CLASS HIGHER SECOND CLASS SECOND CLASS PA…" at bounding box center [1186, 532] width 572 height 37
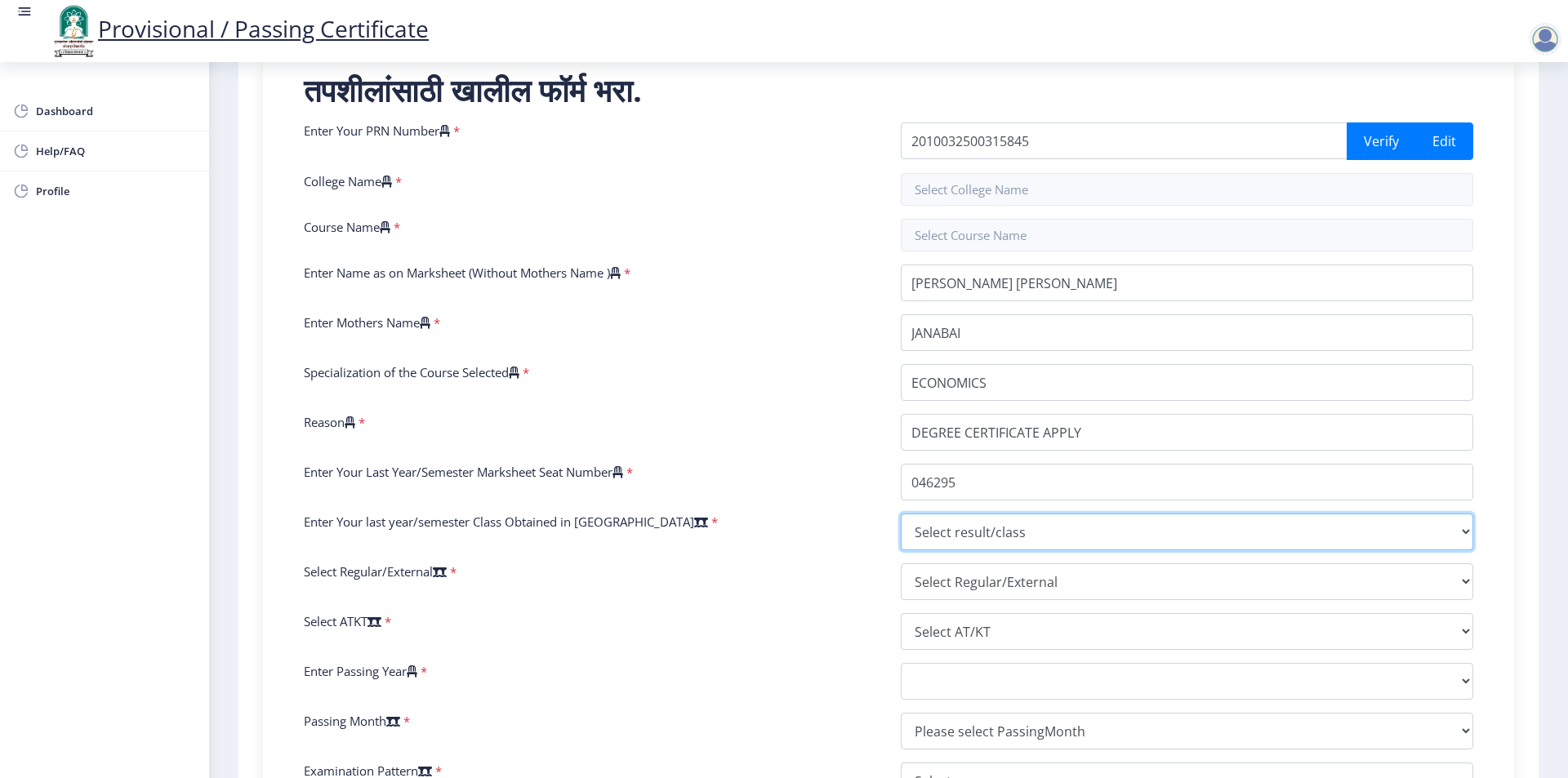
select select "SECOND CLASS"
click at [901, 514] on select "Select result/class DISTINCTION FIRST CLASS HIGHER SECOND CLASS SECOND CLASS PA…" at bounding box center [1186, 532] width 572 height 37
click at [1022, 581] on select "Select Regular/External Regular External Special" at bounding box center [1186, 582] width 572 height 37
select select "Regular"
click at [901, 564] on select "Select Regular/External Regular External Special" at bounding box center [1186, 582] width 572 height 37
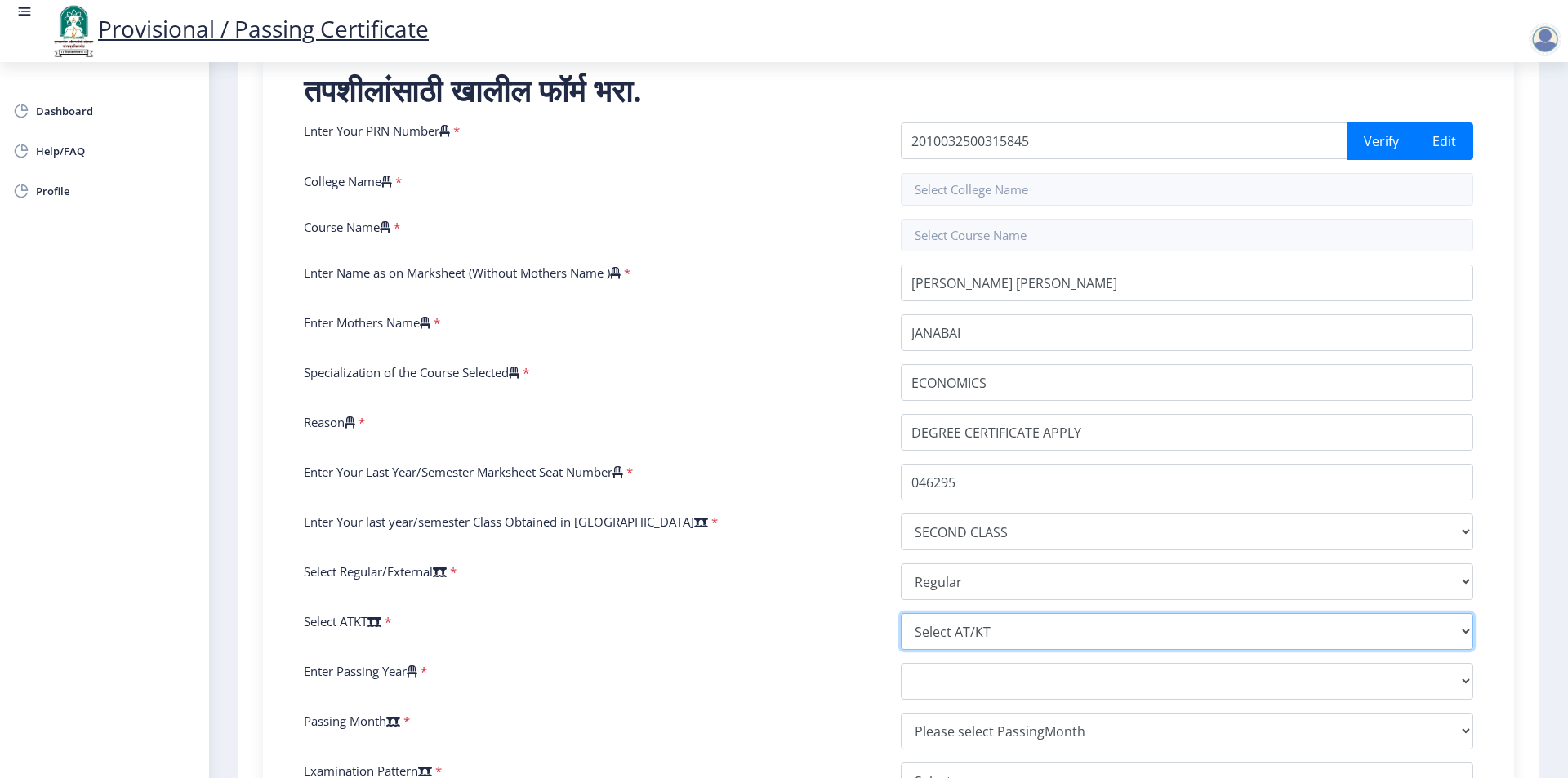
click at [933, 630] on select "Select AT/KT None ATKT" at bounding box center [1186, 631] width 572 height 37
select select "None"
click at [901, 614] on select "Select AT/KT None ATKT" at bounding box center [1186, 631] width 572 height 37
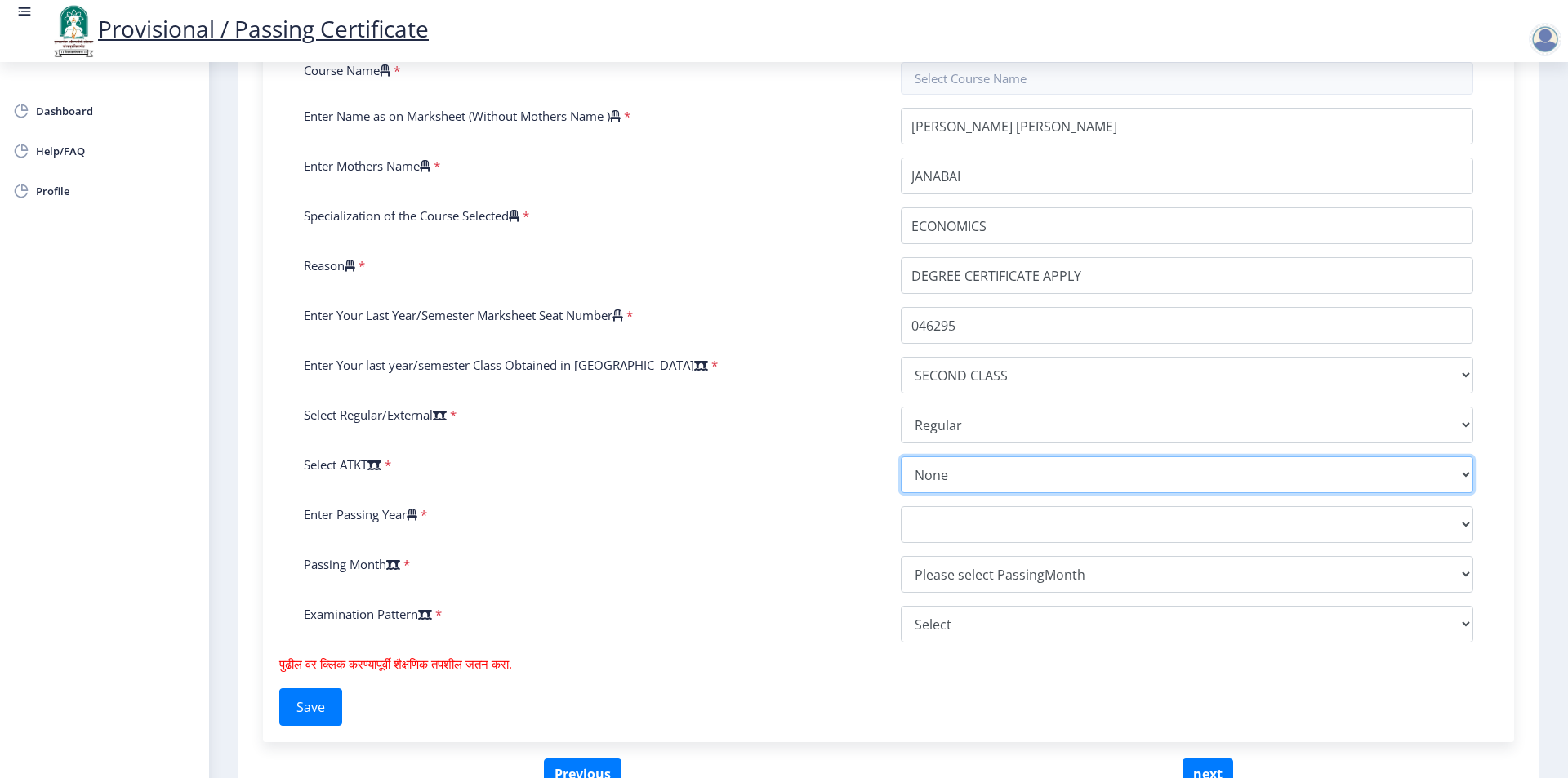
scroll to position [490, 0]
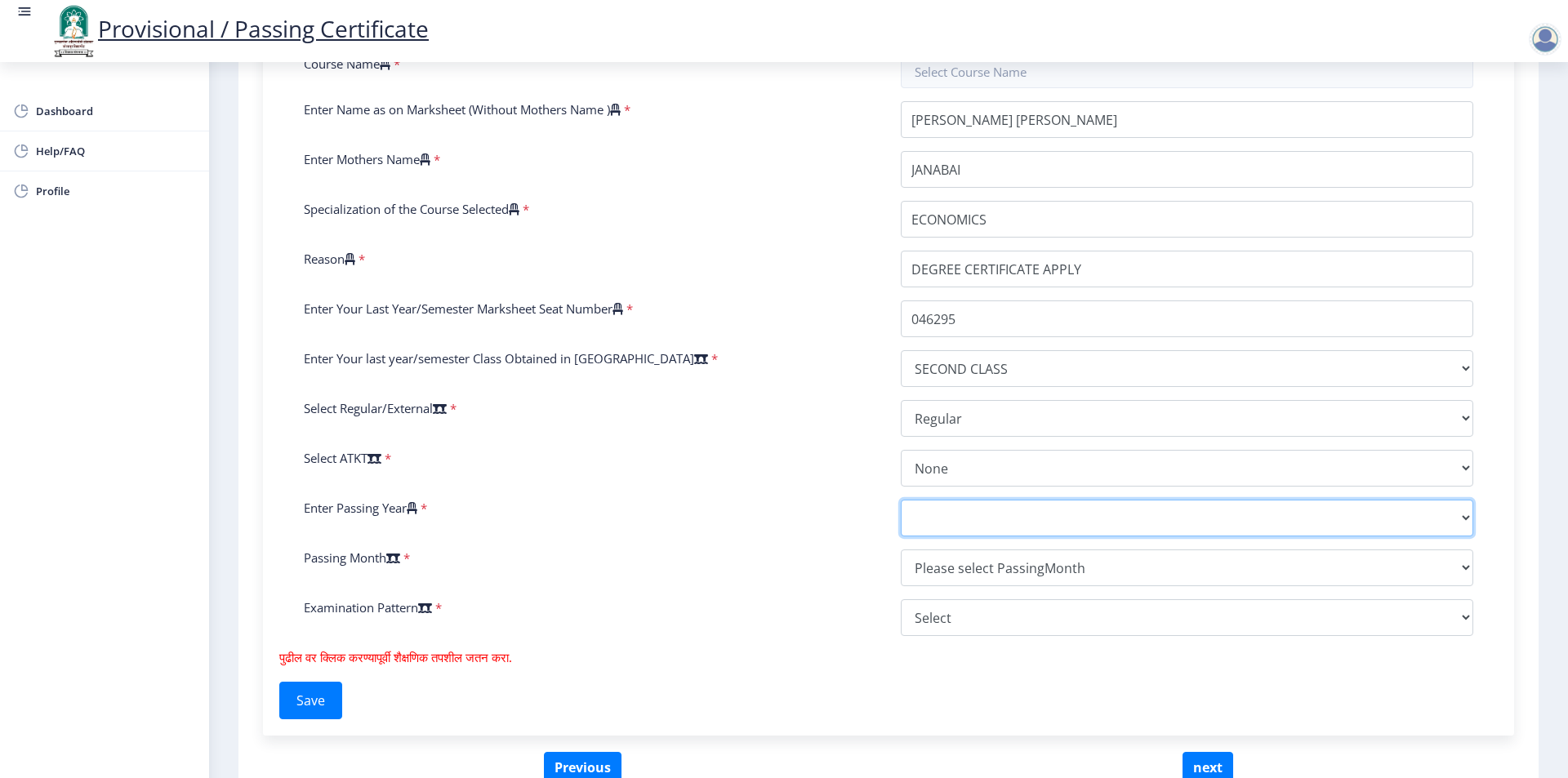
click at [984, 520] on select "2025 2024 2023 2022 2021 2020 2019 2018 2017 2016 2015 2014 2013 2012 2011 2010…" at bounding box center [1186, 518] width 572 height 37
select select "2013"
click at [901, 500] on select "2025 2024 2023 2022 2021 2020 2019 2018 2017 2016 2015 2014 2013 2012 2011 2010…" at bounding box center [1186, 518] width 572 height 37
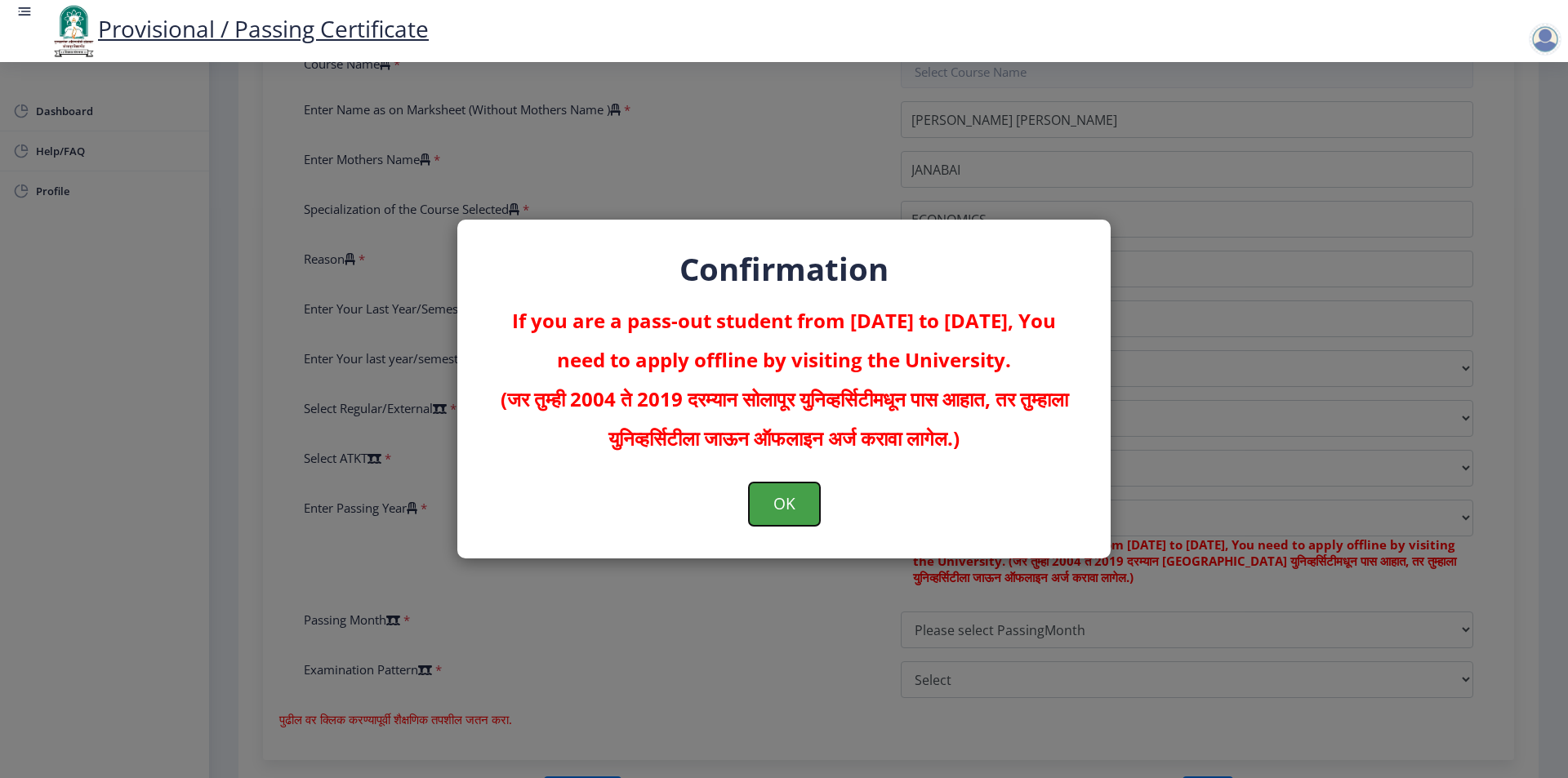
click at [797, 502] on button "OK" at bounding box center [785, 504] width 71 height 42
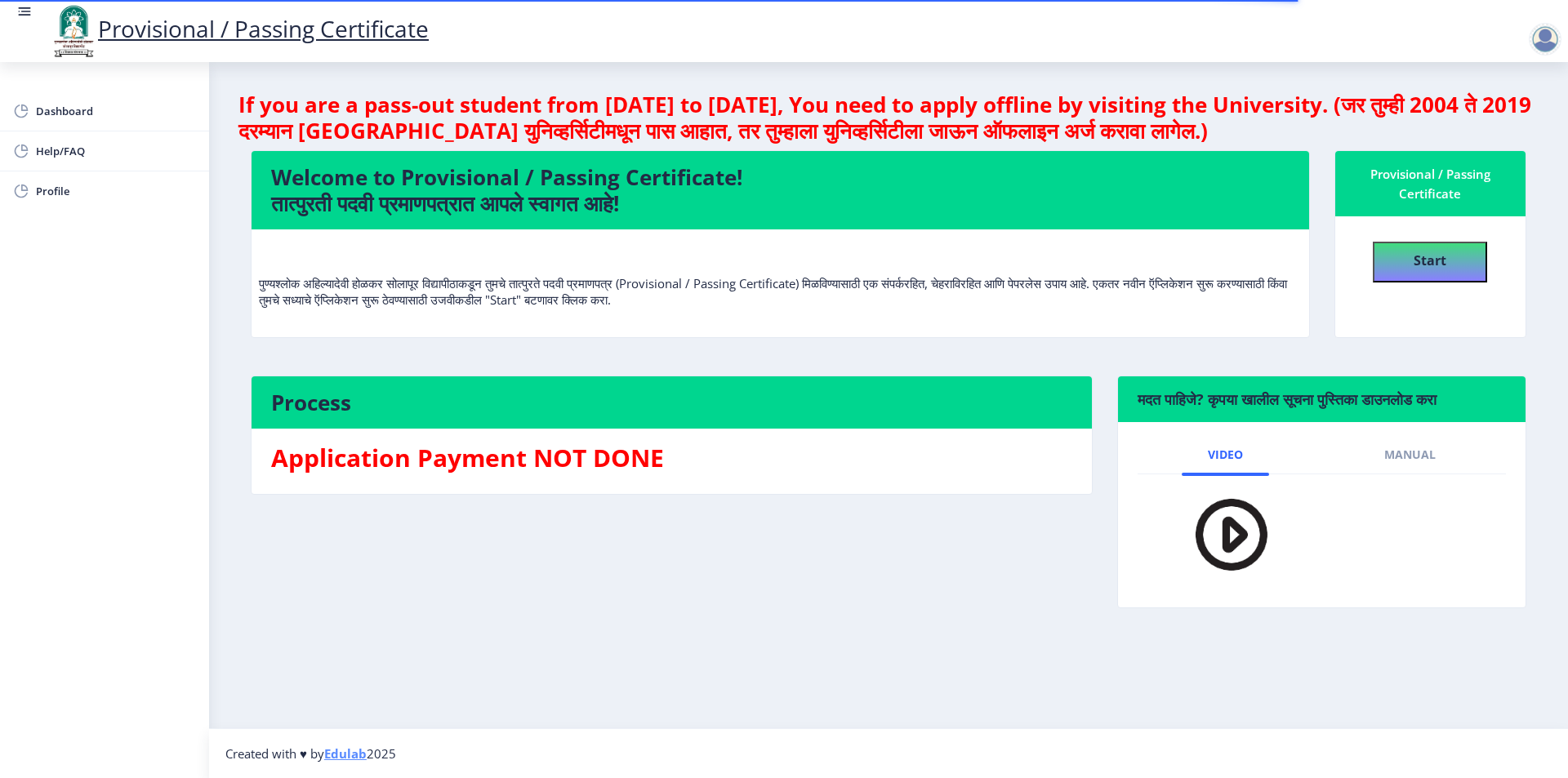
click at [1543, 34] on div at bounding box center [1545, 39] width 33 height 33
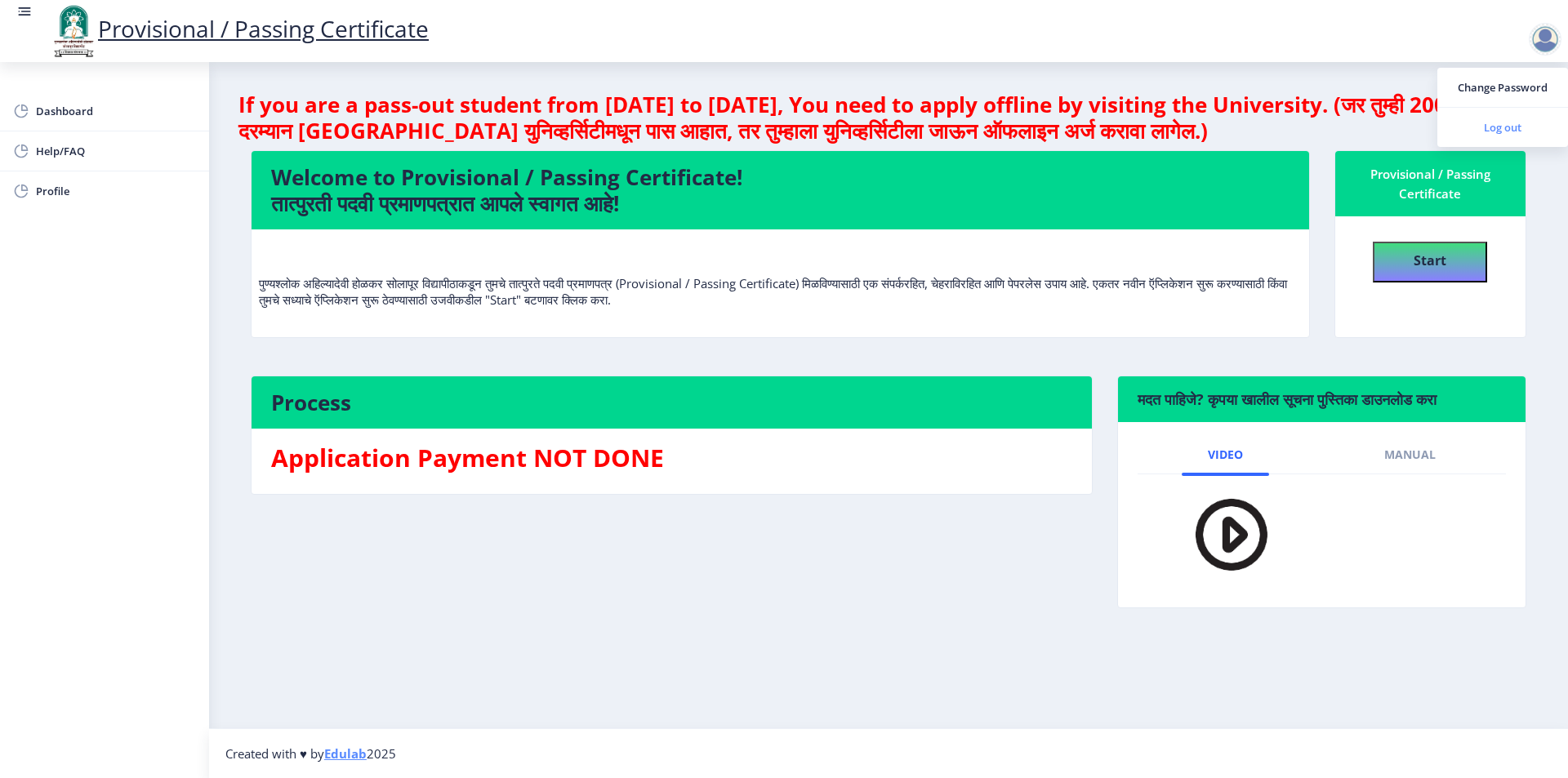
click at [1497, 125] on span "Log out" at bounding box center [1502, 127] width 104 height 20
